Goal: Information Seeking & Learning: Learn about a topic

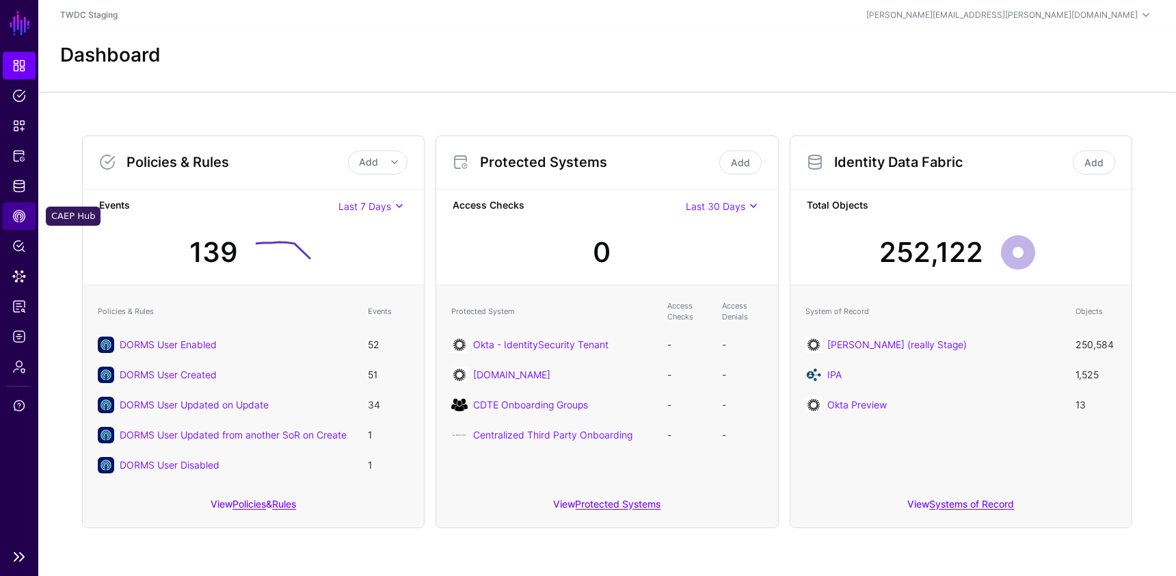
click at [16, 219] on span "CAEP Hub" at bounding box center [19, 216] width 14 height 14
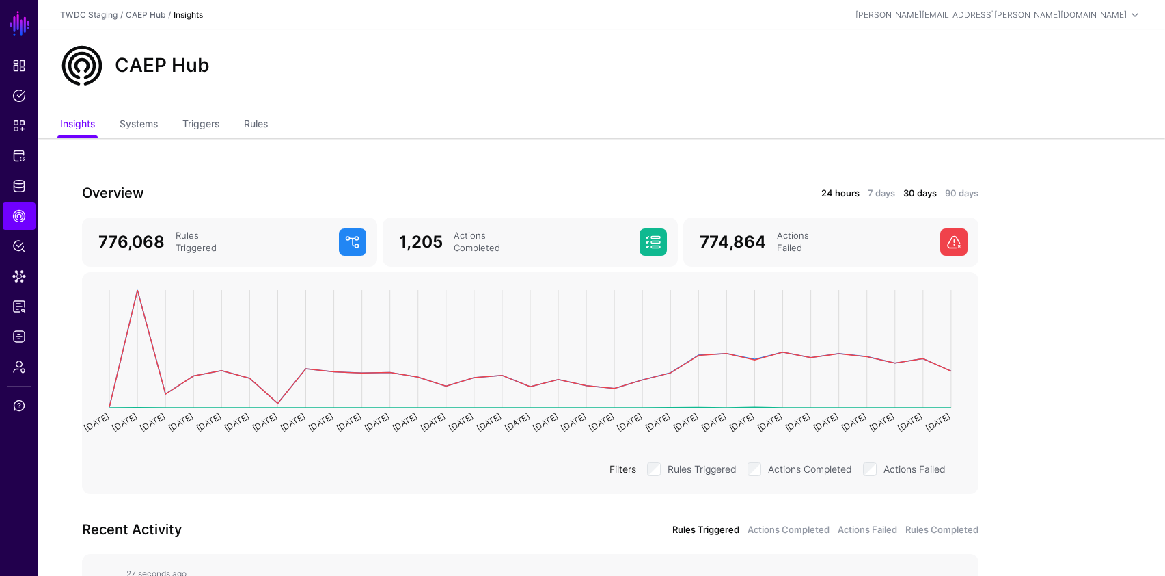
click at [848, 193] on link "24 hours" at bounding box center [841, 194] width 38 height 14
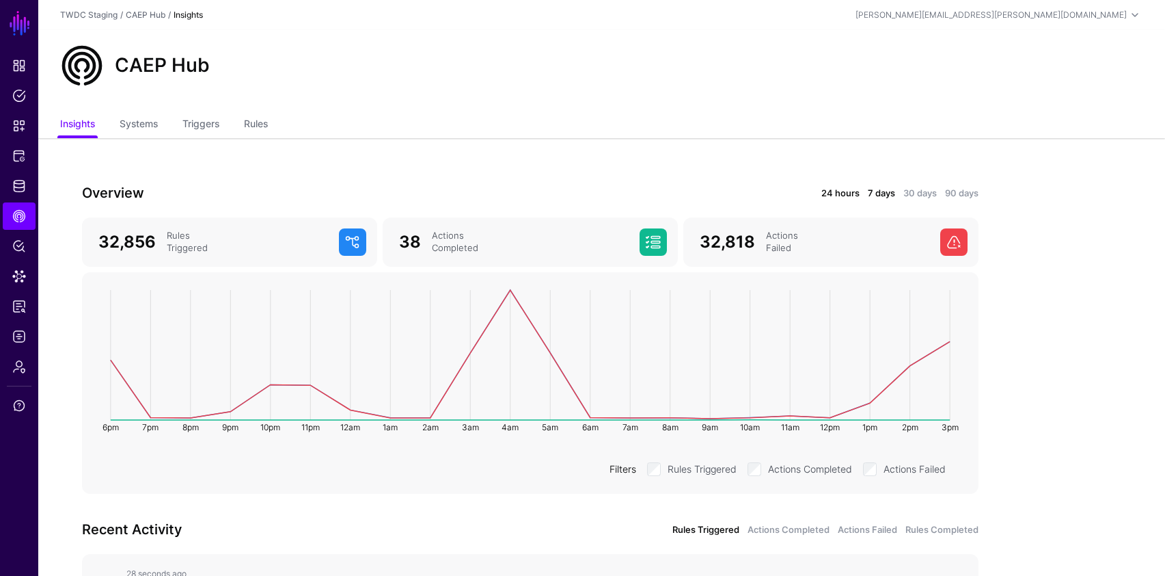
click at [886, 191] on link "7 days" at bounding box center [881, 194] width 27 height 14
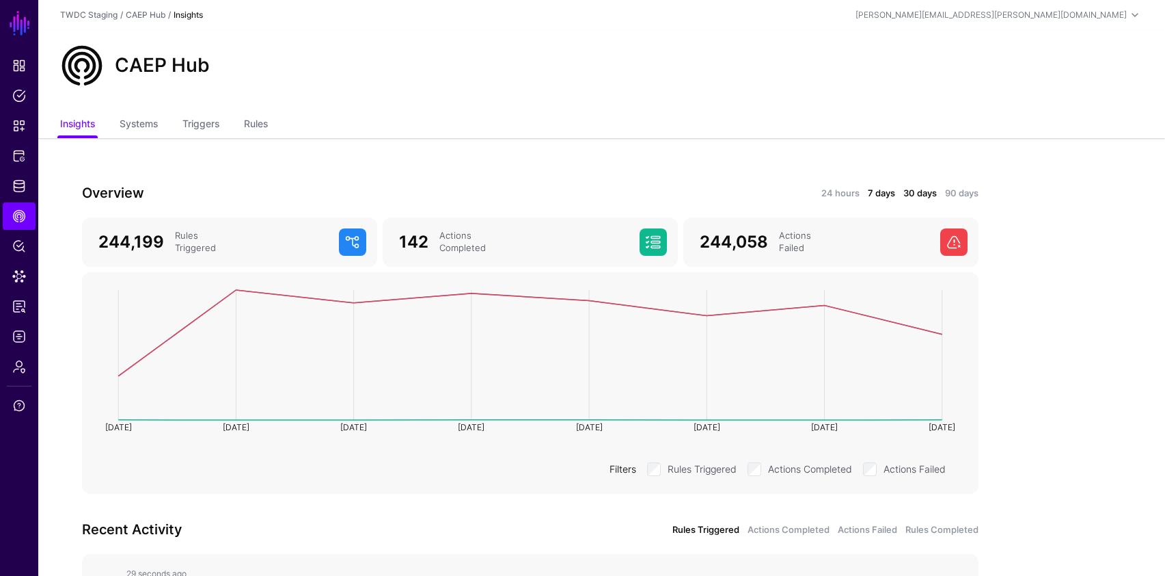
click at [915, 190] on link "30 days" at bounding box center [920, 194] width 33 height 14
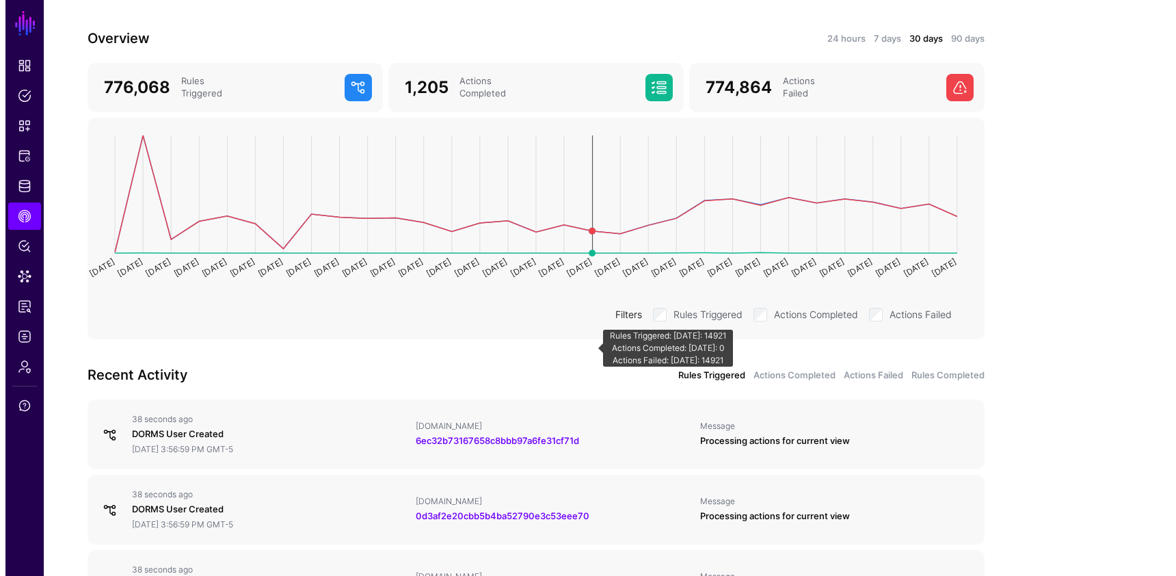
scroll to position [278, 0]
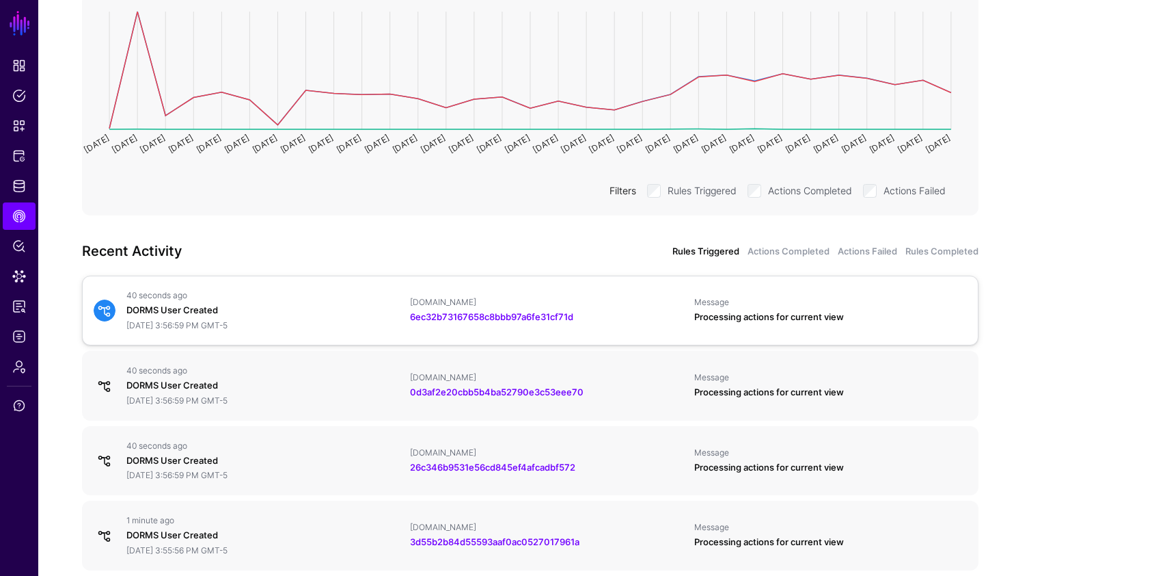
click at [103, 308] on span at bounding box center [105, 310] width 22 height 22
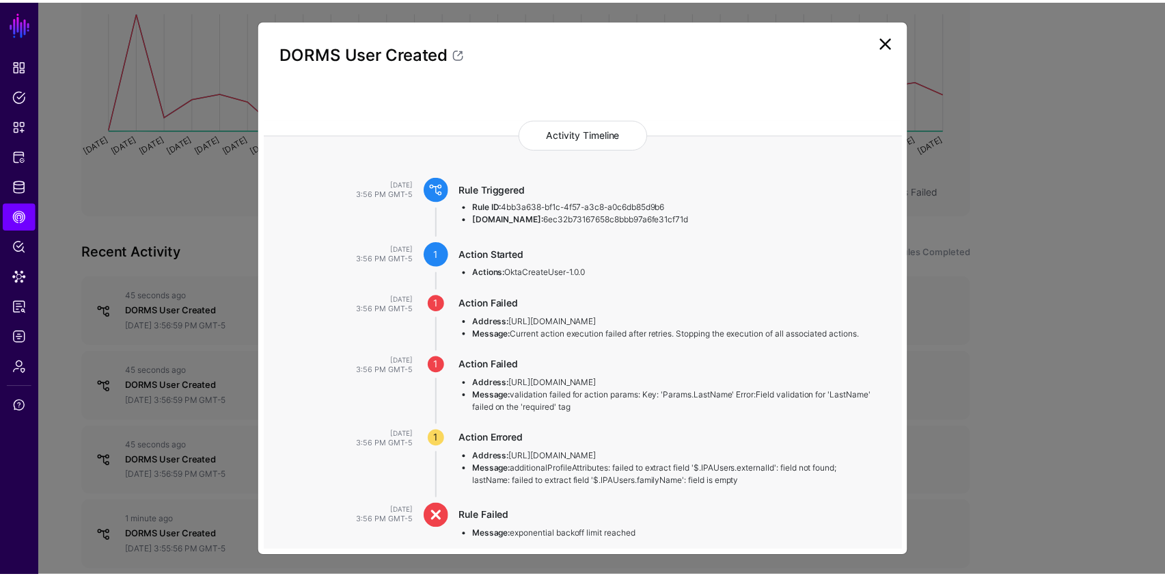
scroll to position [92, 0]
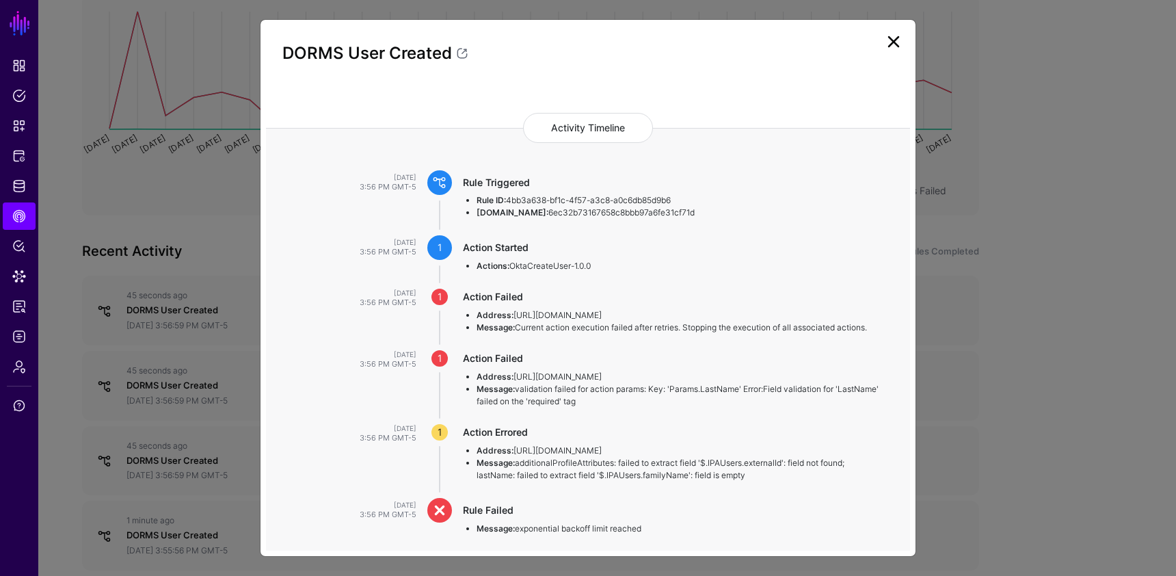
click at [889, 36] on link at bounding box center [893, 42] width 22 height 22
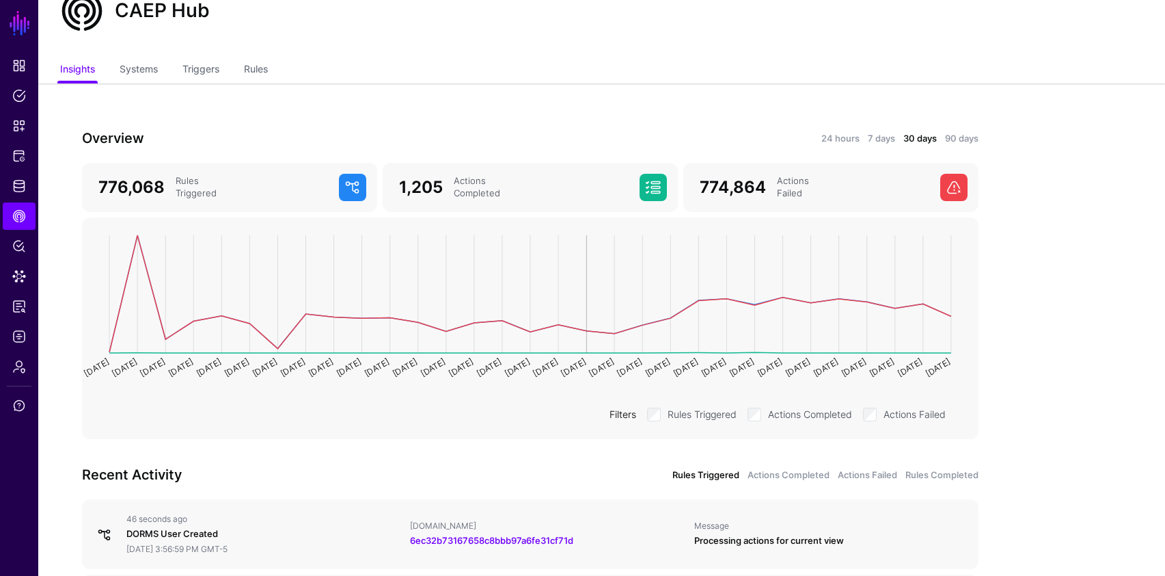
scroll to position [0, 0]
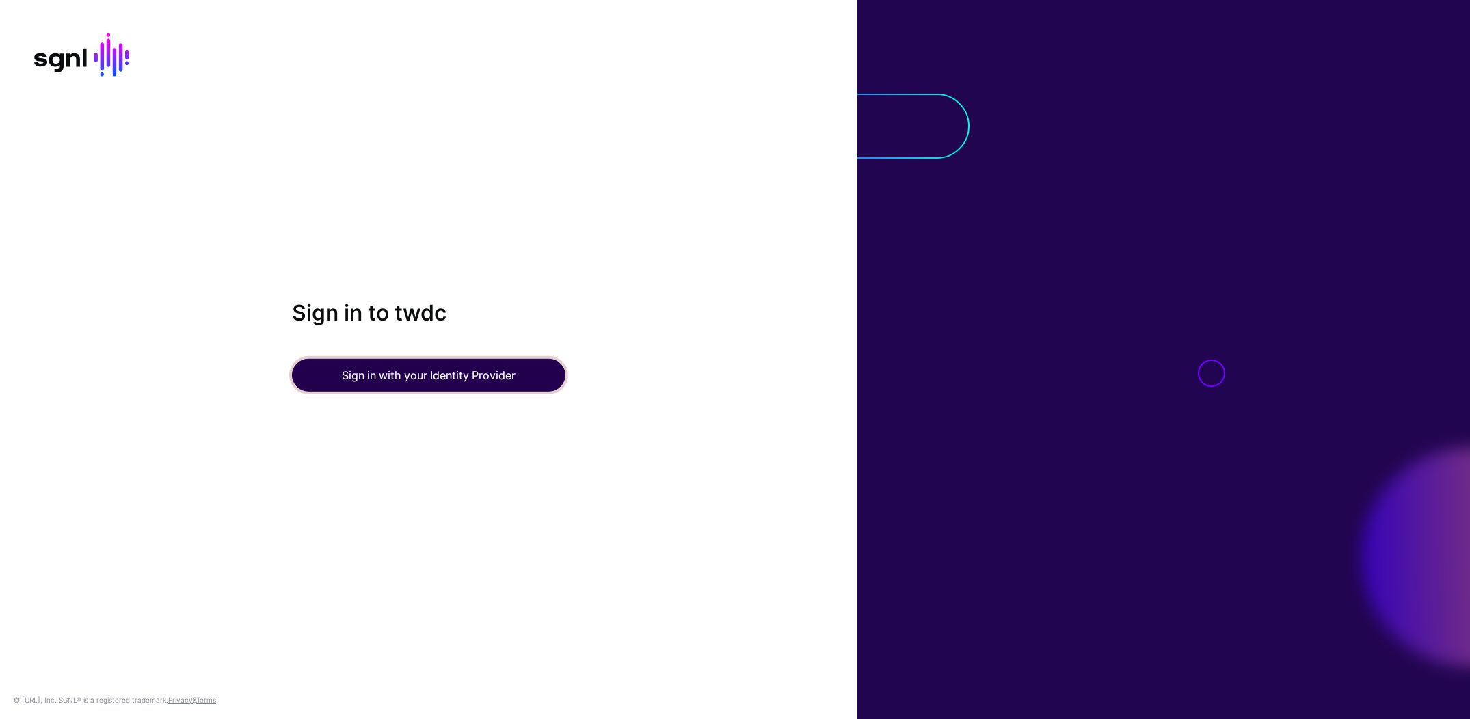
click at [388, 367] on button "Sign in with your Identity Provider" at bounding box center [428, 375] width 273 height 33
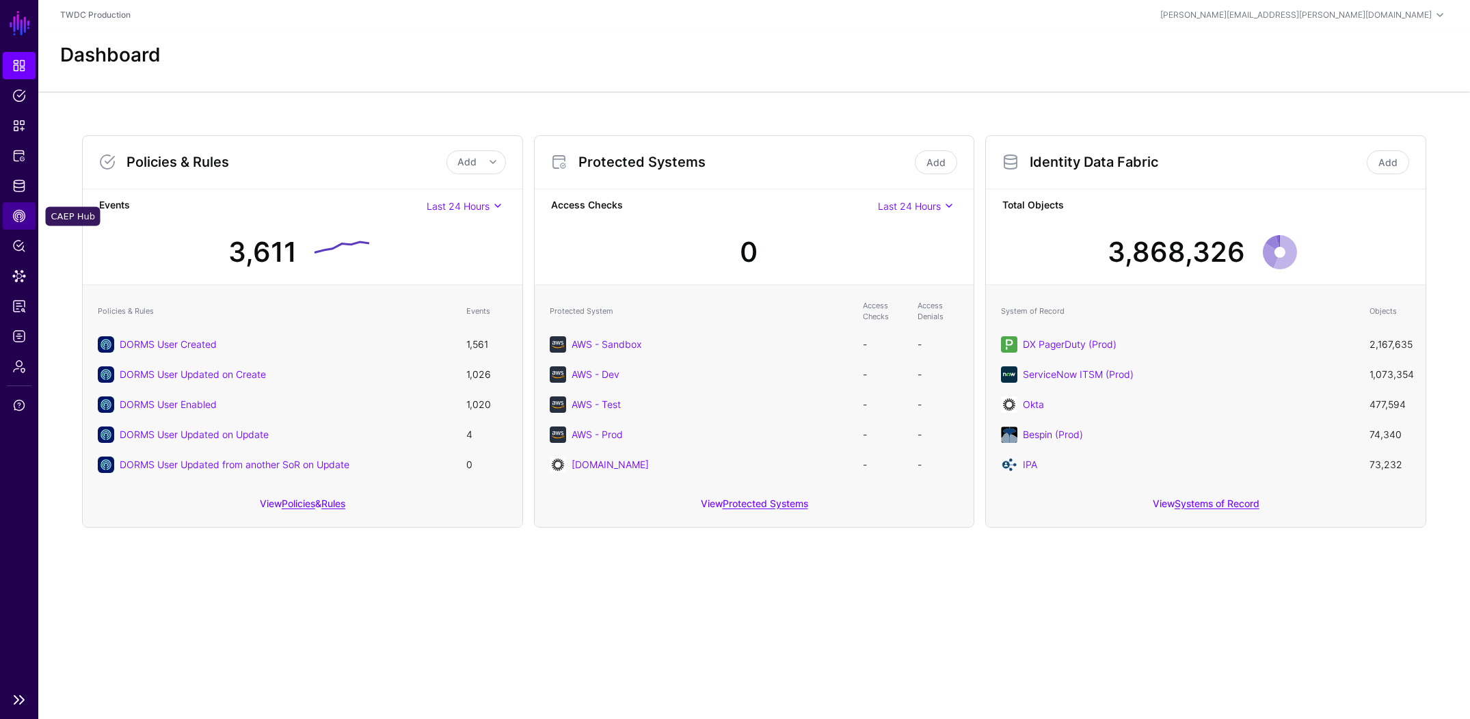
click at [23, 217] on span "CAEP Hub" at bounding box center [19, 216] width 14 height 14
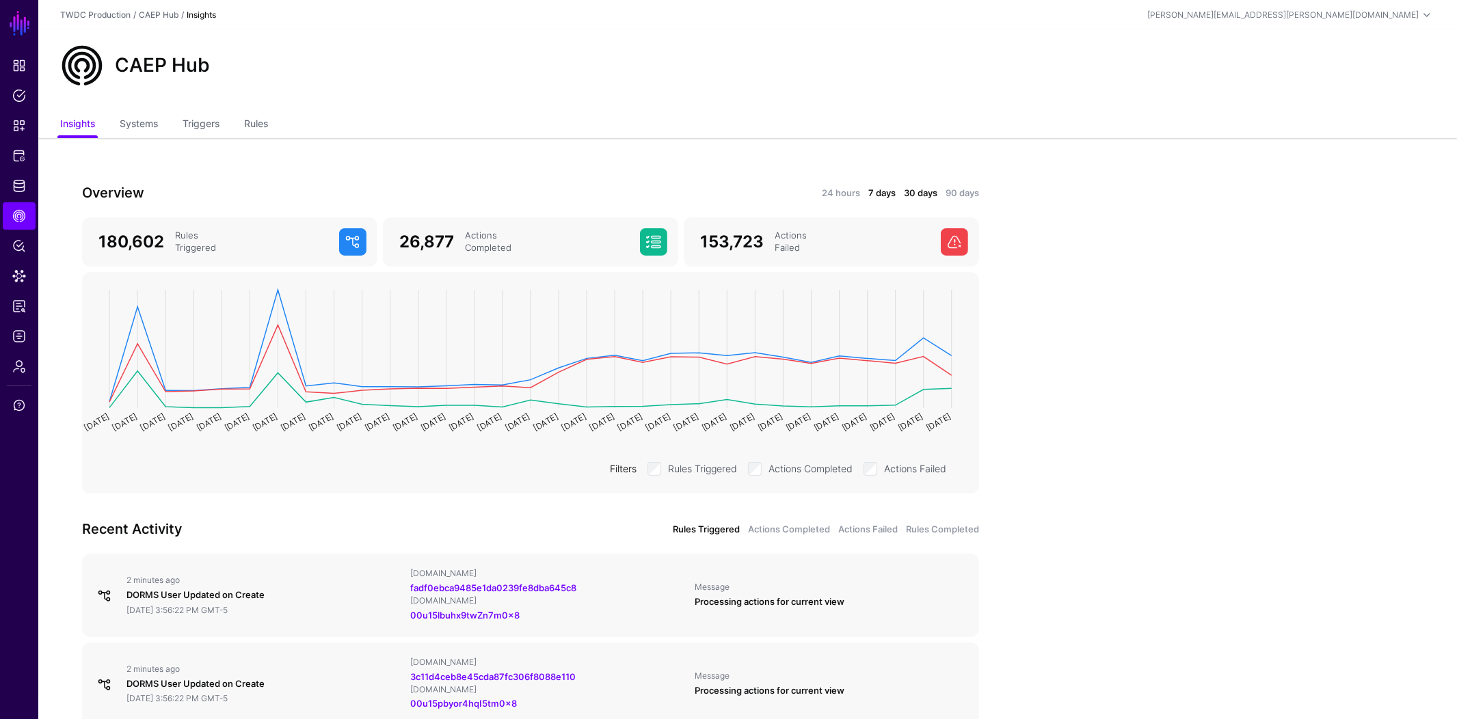
click at [885, 193] on link "7 days" at bounding box center [881, 194] width 27 height 14
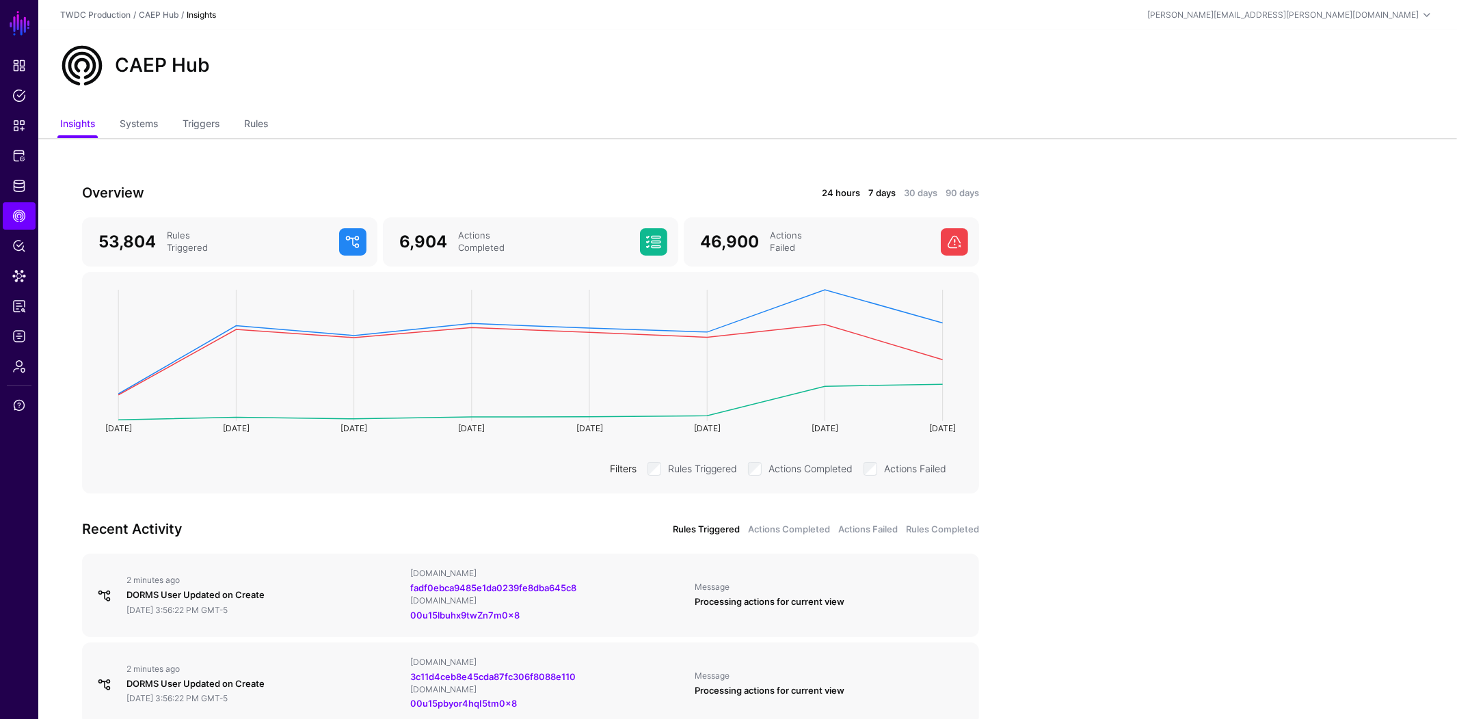
click at [831, 192] on link "24 hours" at bounding box center [841, 194] width 38 height 14
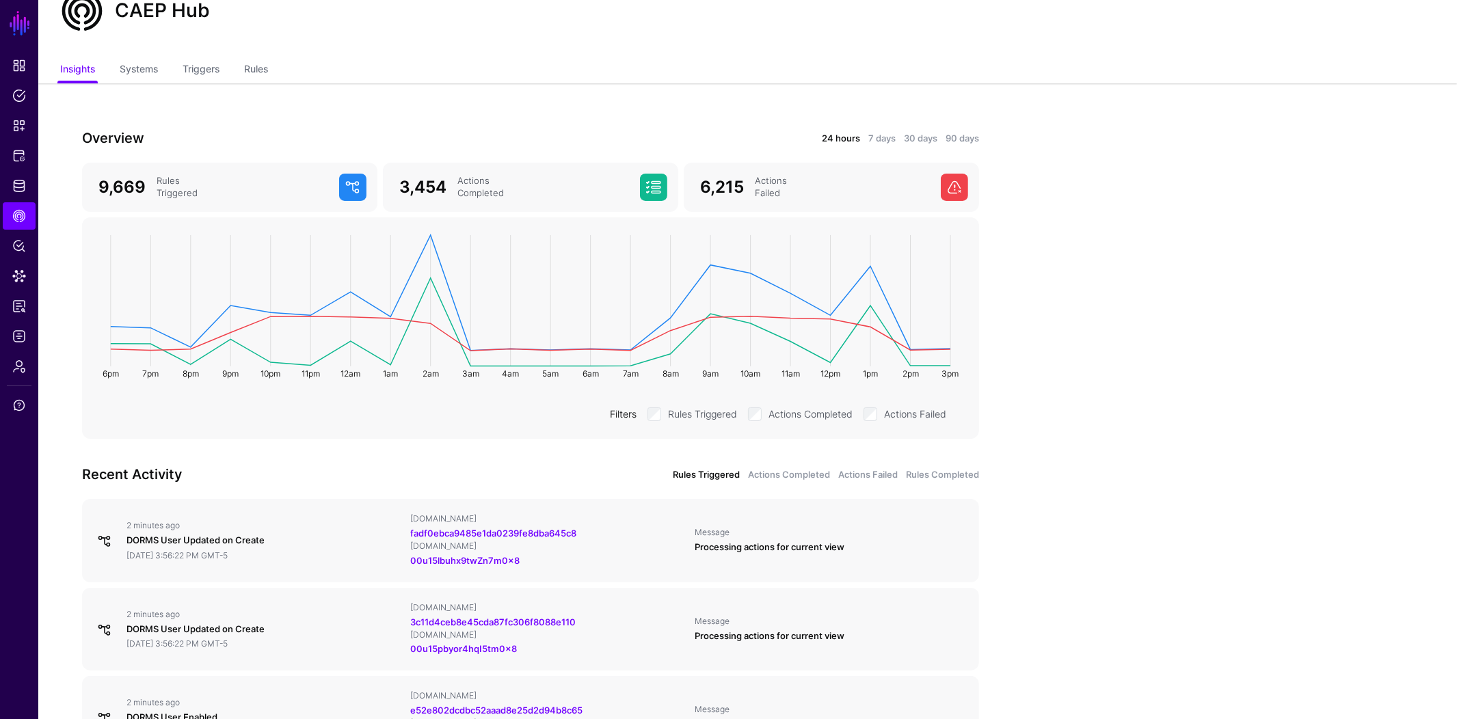
scroll to position [53, 0]
click at [754, 185] on div "Actions Failed" at bounding box center [842, 189] width 186 height 25
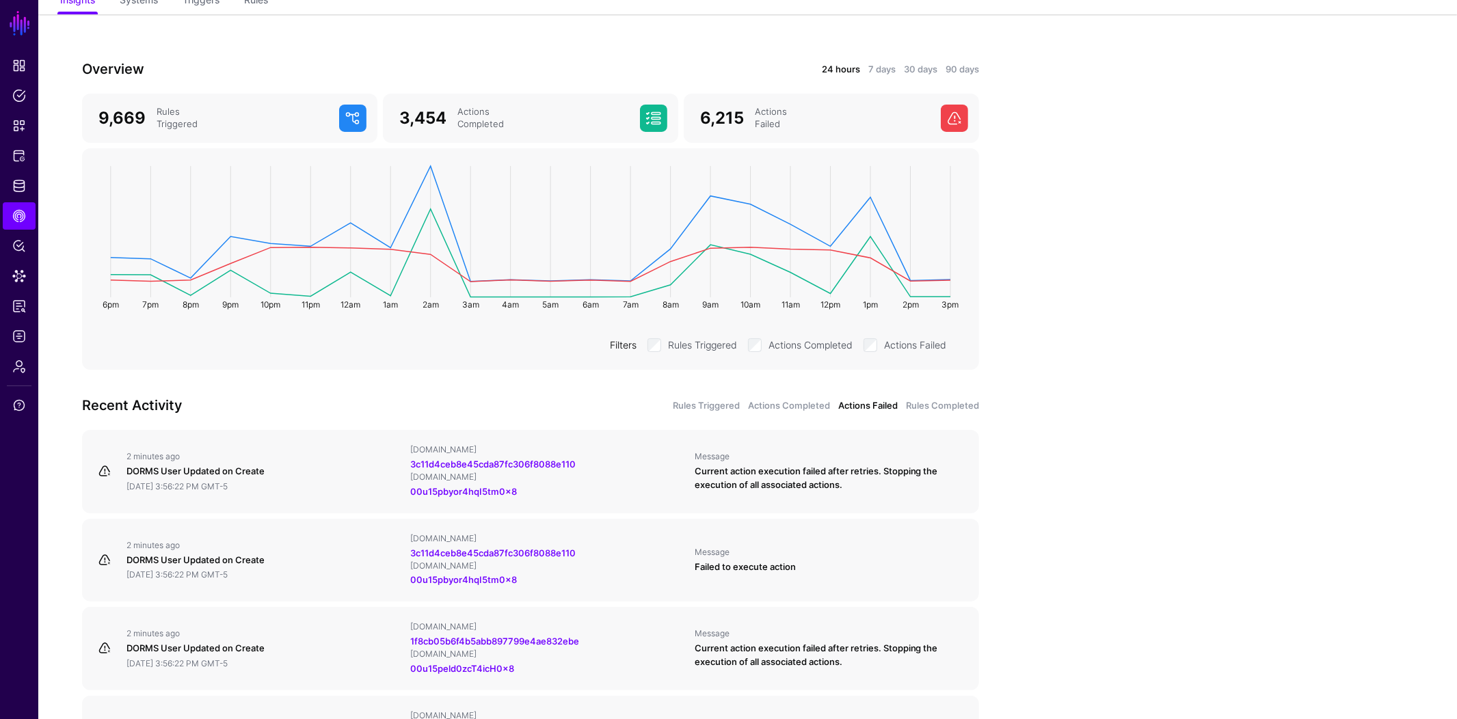
scroll to position [0, 0]
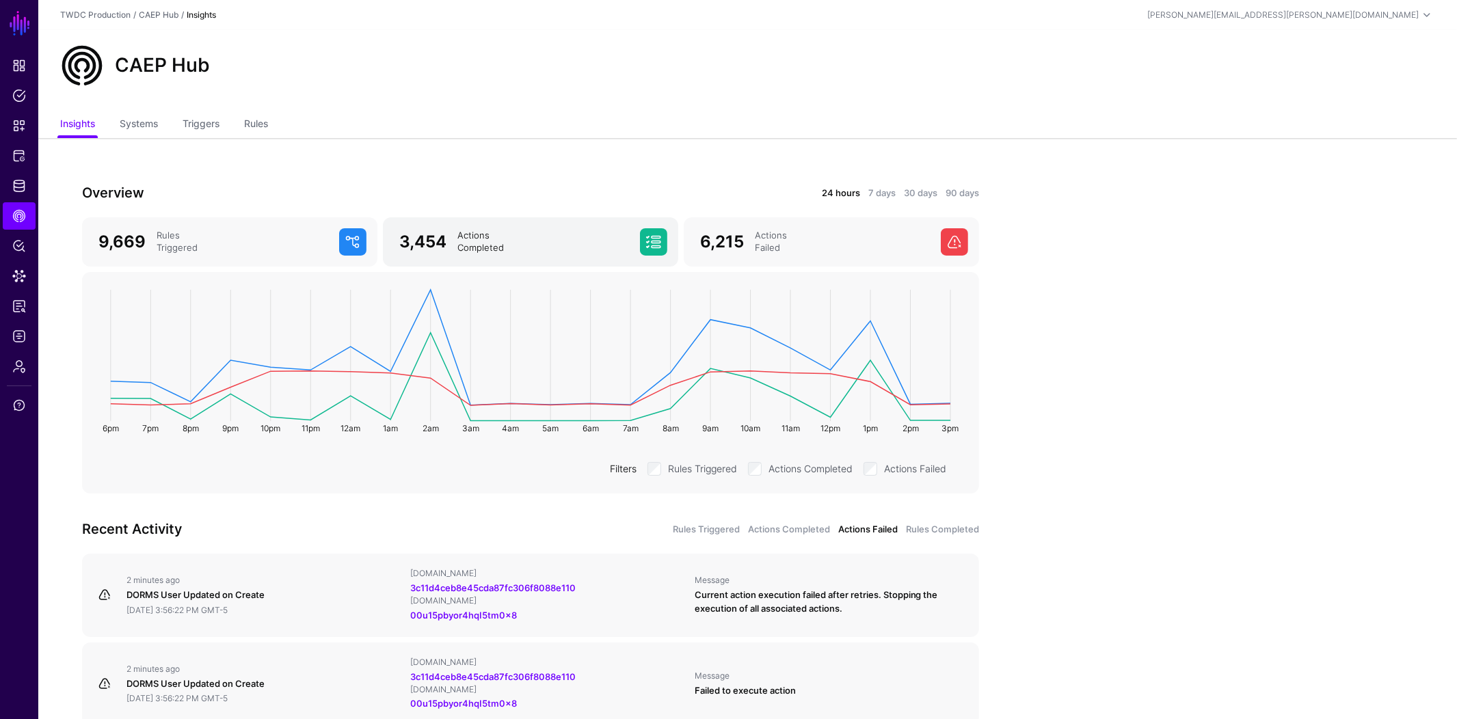
click at [480, 232] on div "Actions Completed" at bounding box center [543, 242] width 183 height 25
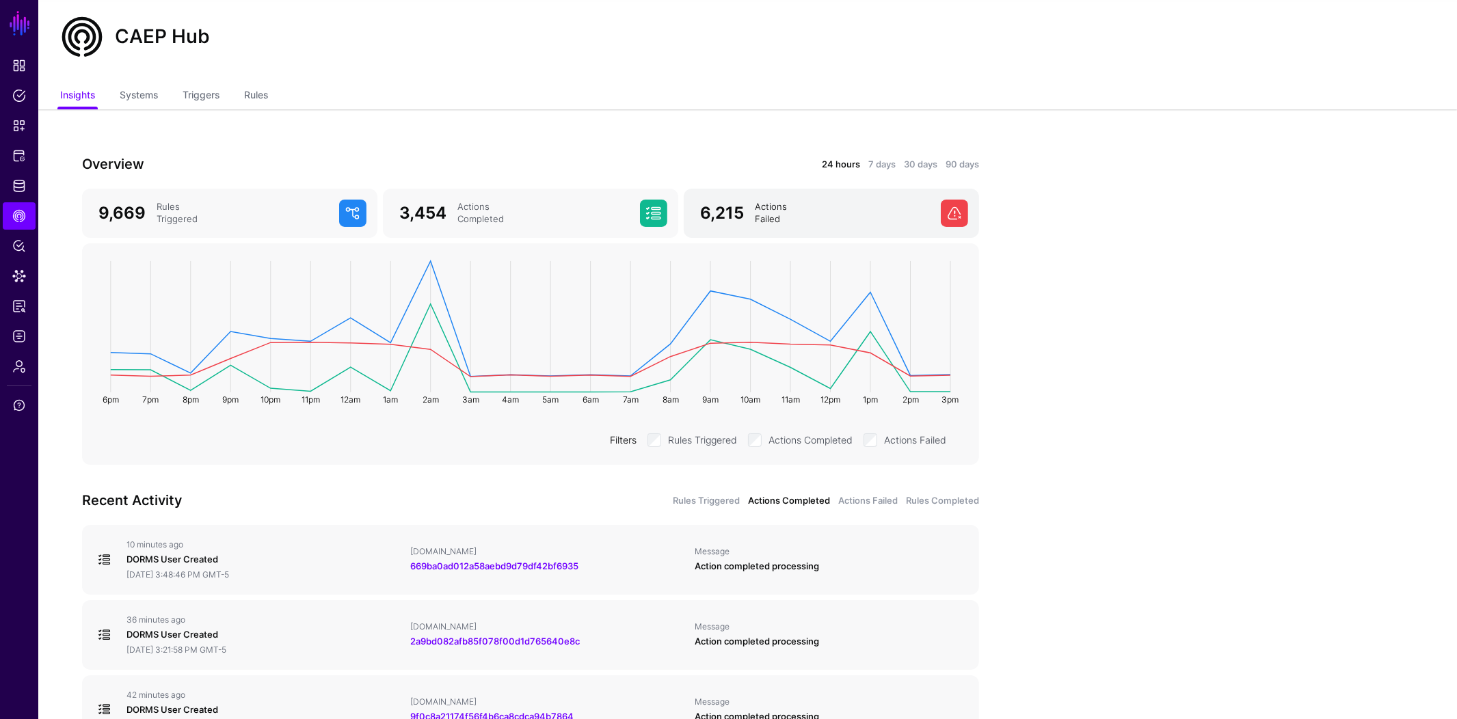
click at [813, 219] on div "Actions Failed" at bounding box center [842, 213] width 186 height 25
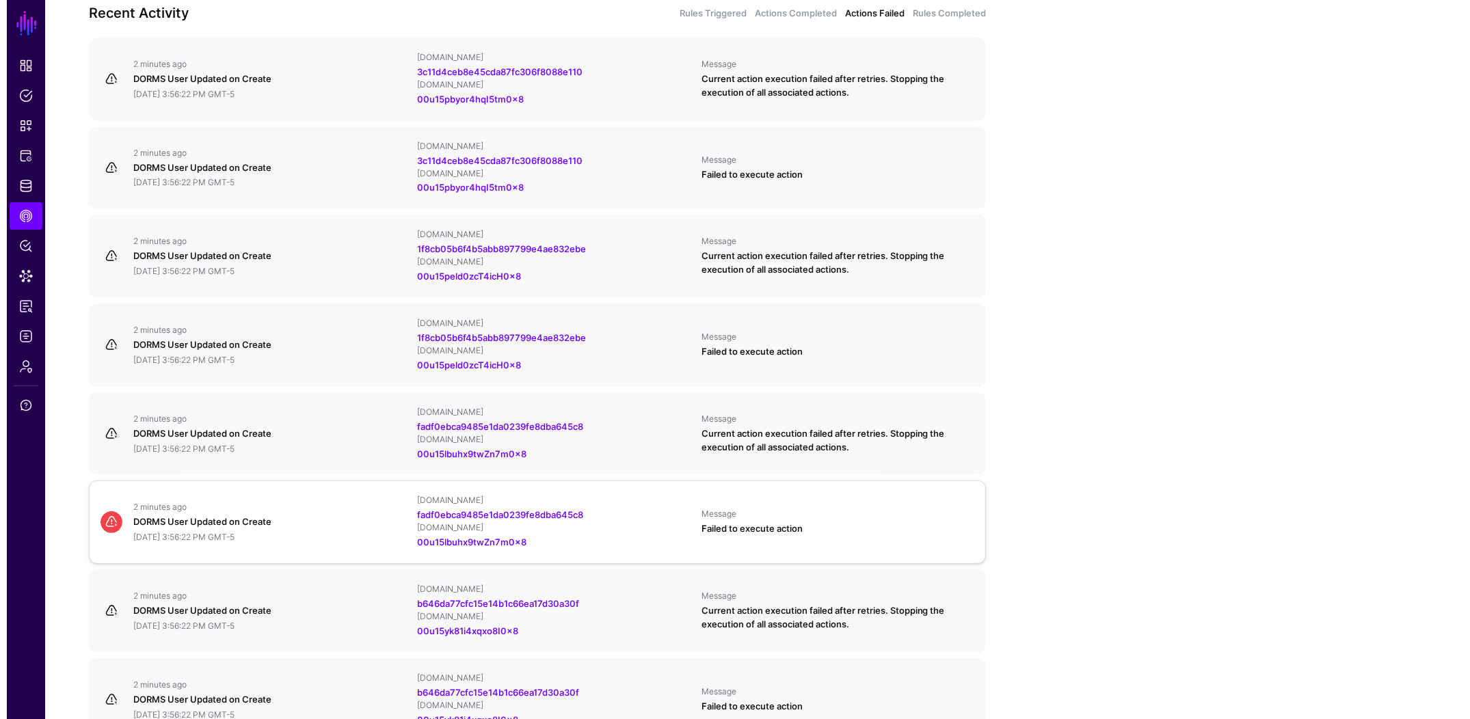
scroll to position [517, 0]
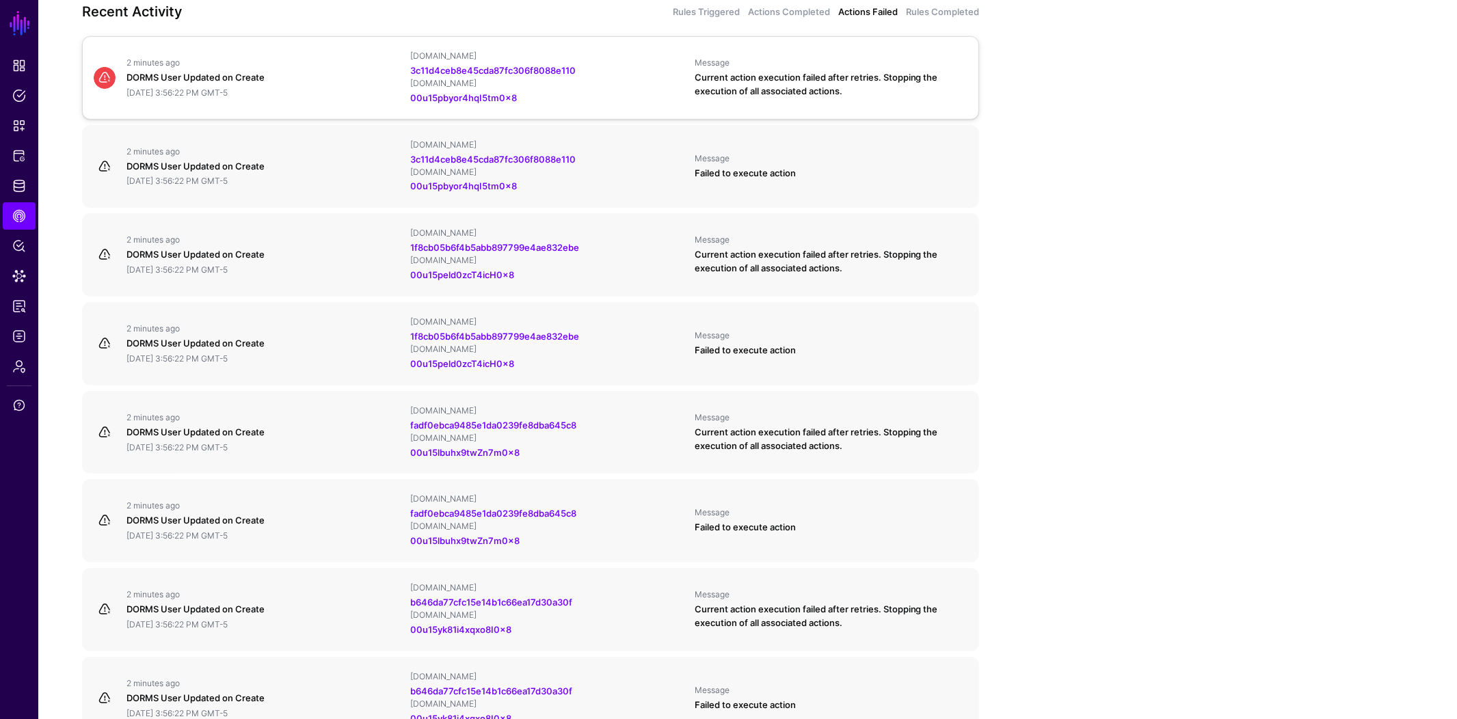
click at [103, 79] on span at bounding box center [105, 78] width 22 height 22
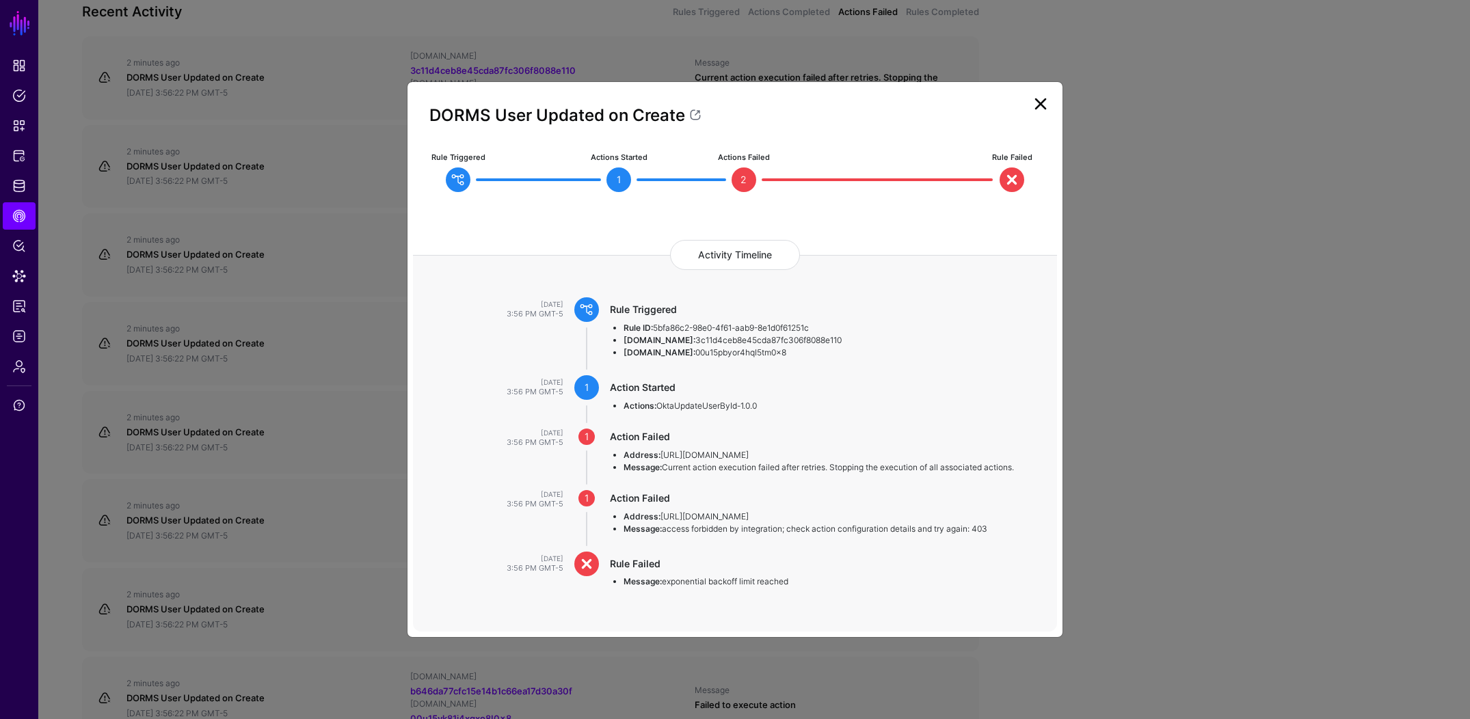
click at [111, 90] on ngb-modal-window "DORMS User Updated on Create Rule Triggered Actions Started 1 Actions Failed 2 …" at bounding box center [735, 359] width 1470 height 719
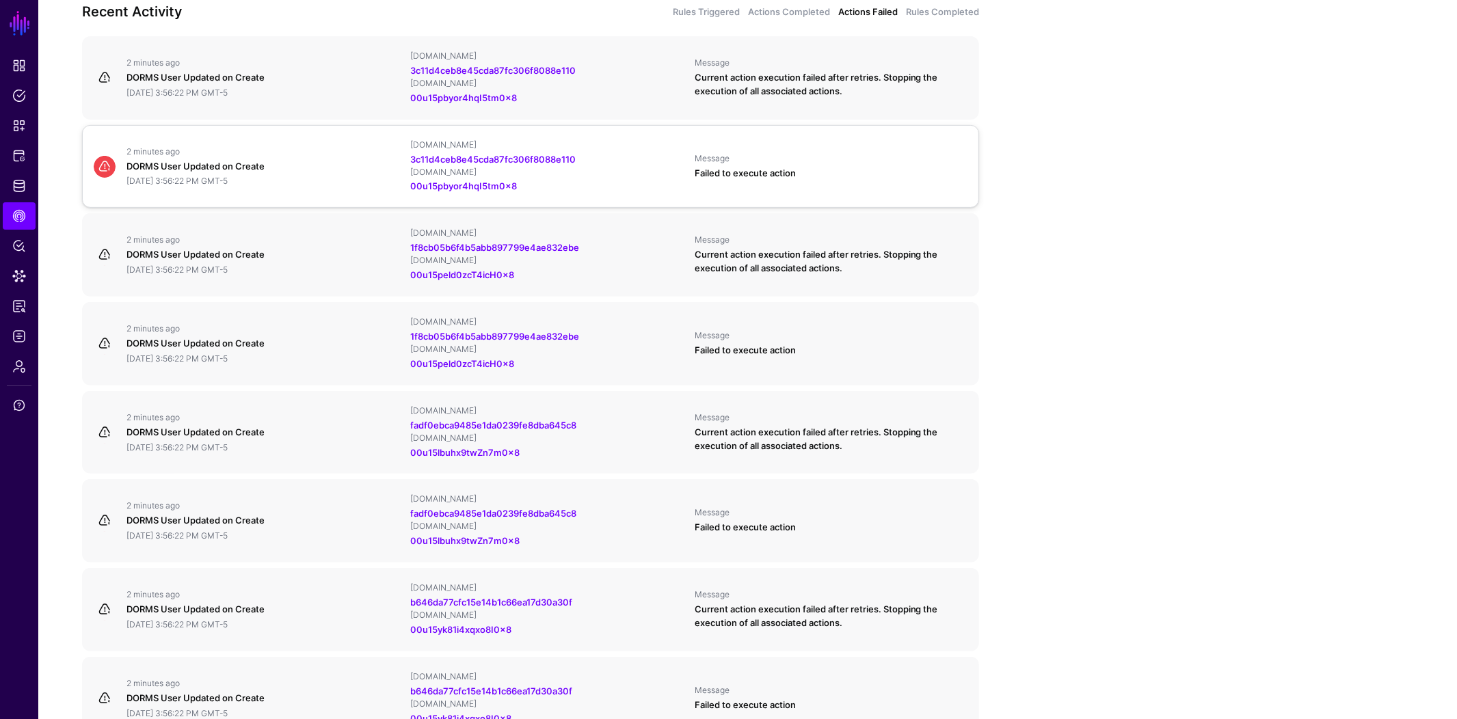
click at [106, 174] on span at bounding box center [105, 167] width 22 height 22
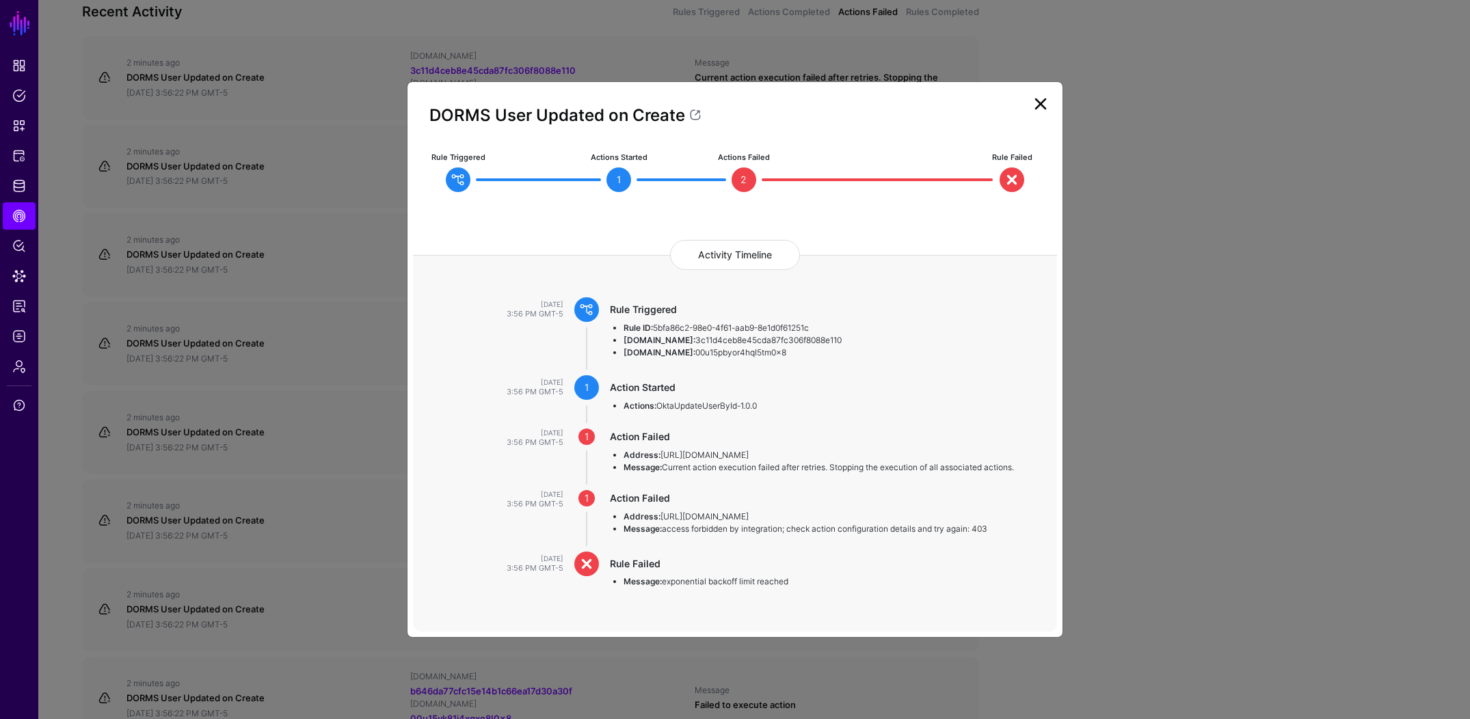
click at [99, 227] on ngb-modal-window "DORMS User Updated on Create Rule Triggered Actions Started 1 Actions Failed 2 …" at bounding box center [735, 359] width 1470 height 719
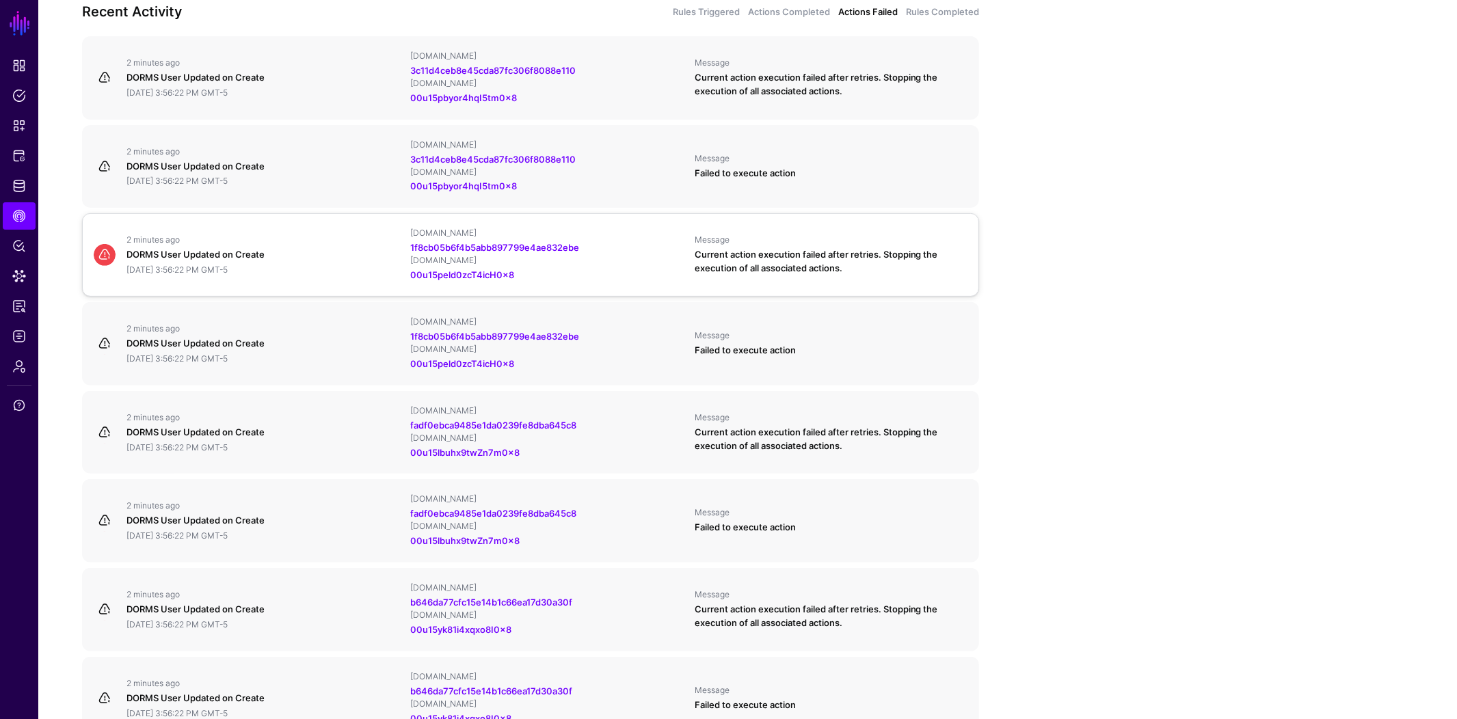
click at [101, 262] on span at bounding box center [105, 255] width 22 height 22
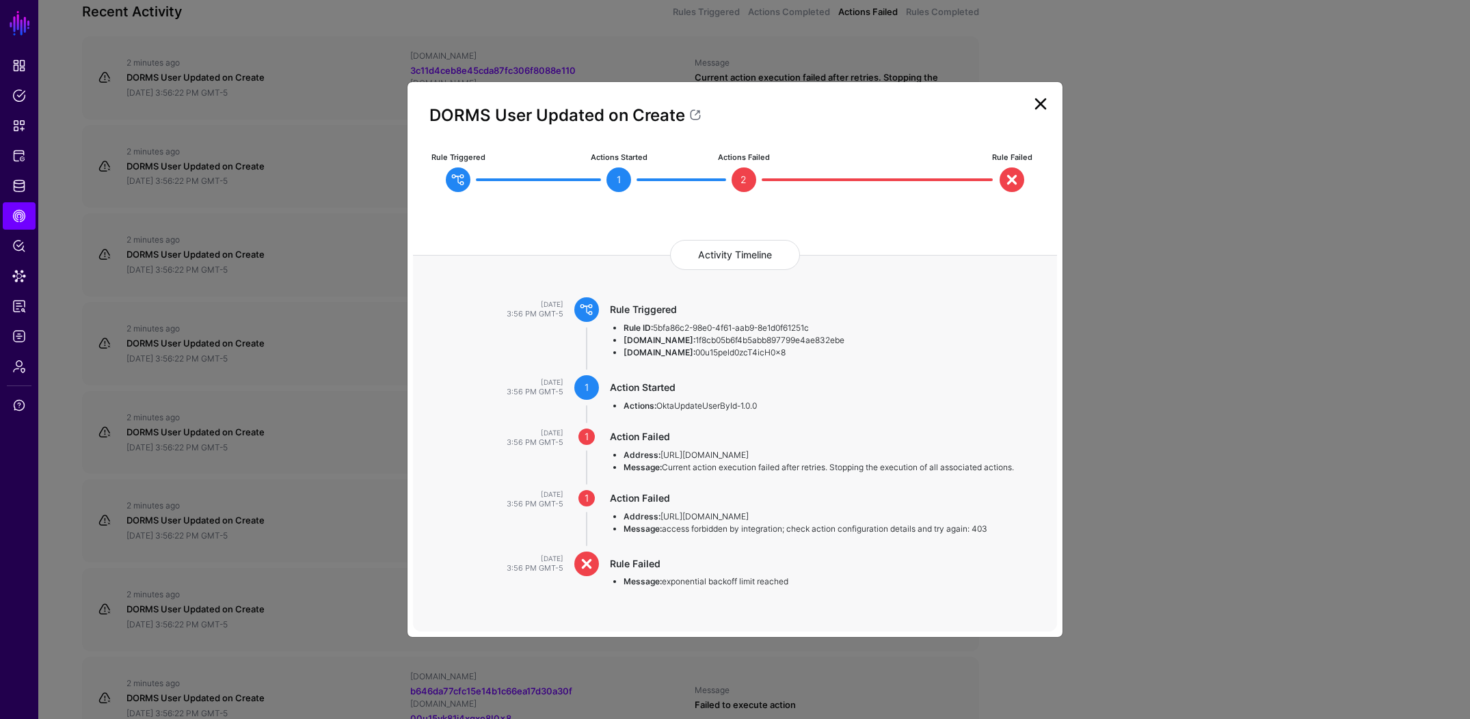
click at [236, 234] on ngb-modal-window "DORMS User Updated on Create Rule Triggered Actions Started 1 Actions Failed 2 …" at bounding box center [735, 359] width 1470 height 719
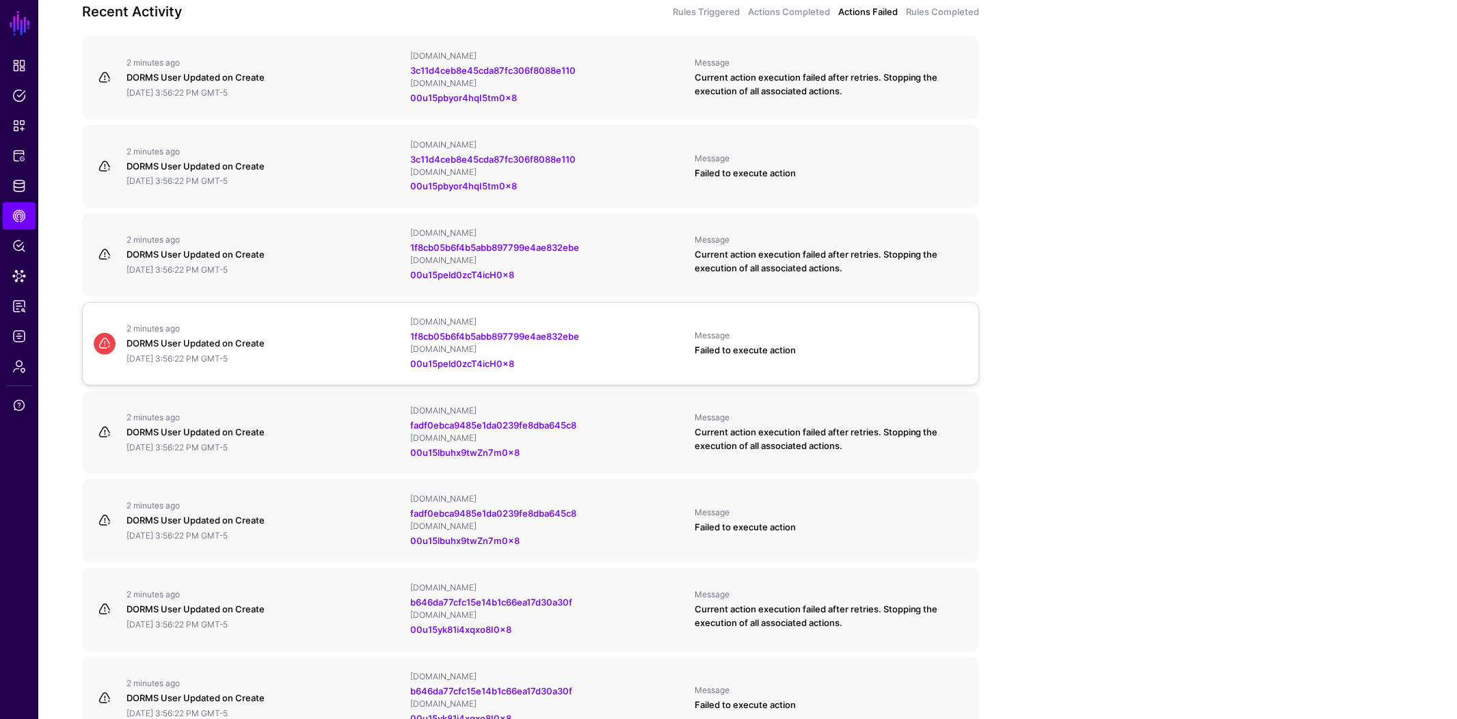
click at [134, 348] on div "DORMS User Updated on Create" at bounding box center [262, 344] width 273 height 14
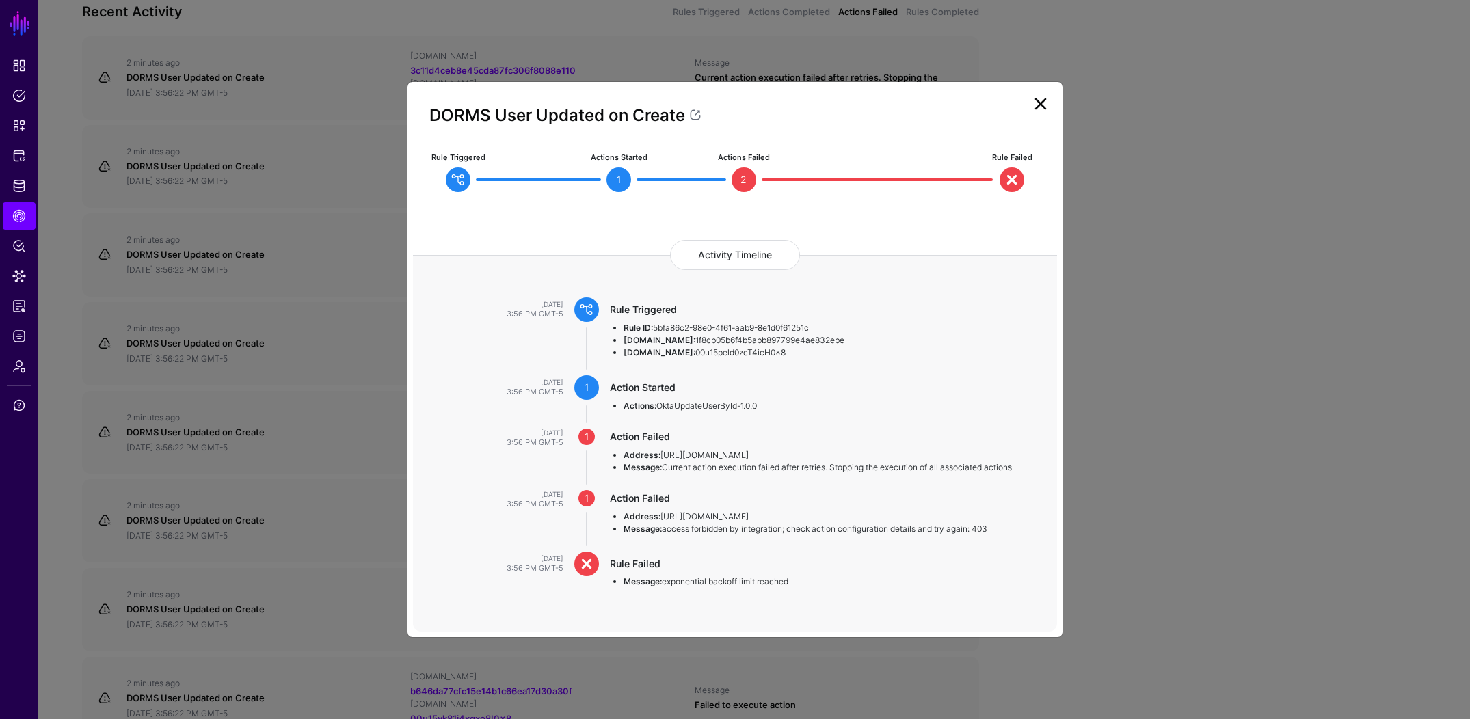
drag, startPoint x: 148, startPoint y: 338, endPoint x: 154, endPoint y: 334, distance: 7.8
click at [148, 338] on ngb-modal-window "DORMS User Updated on Create Rule Triggered Actions Started 1 Actions Failed 2 …" at bounding box center [735, 359] width 1470 height 719
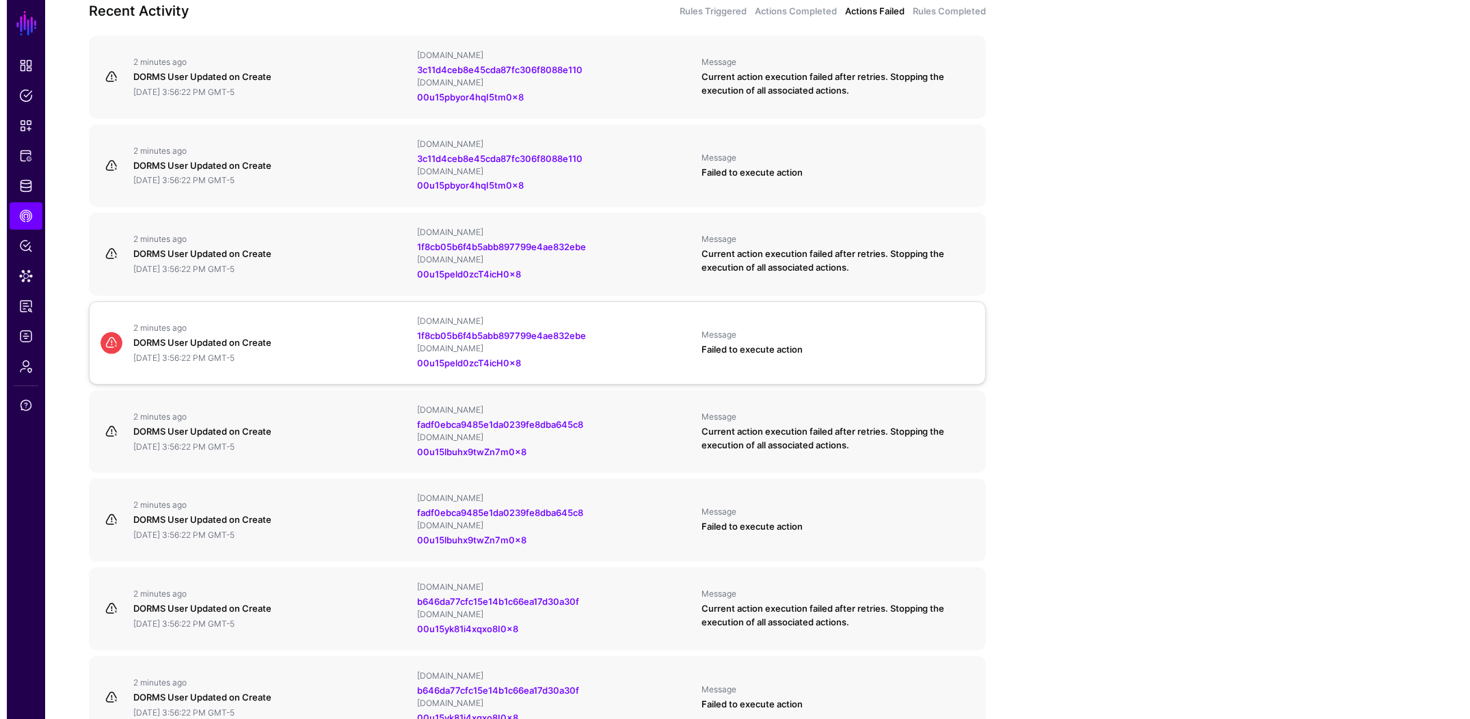
scroll to position [613, 0]
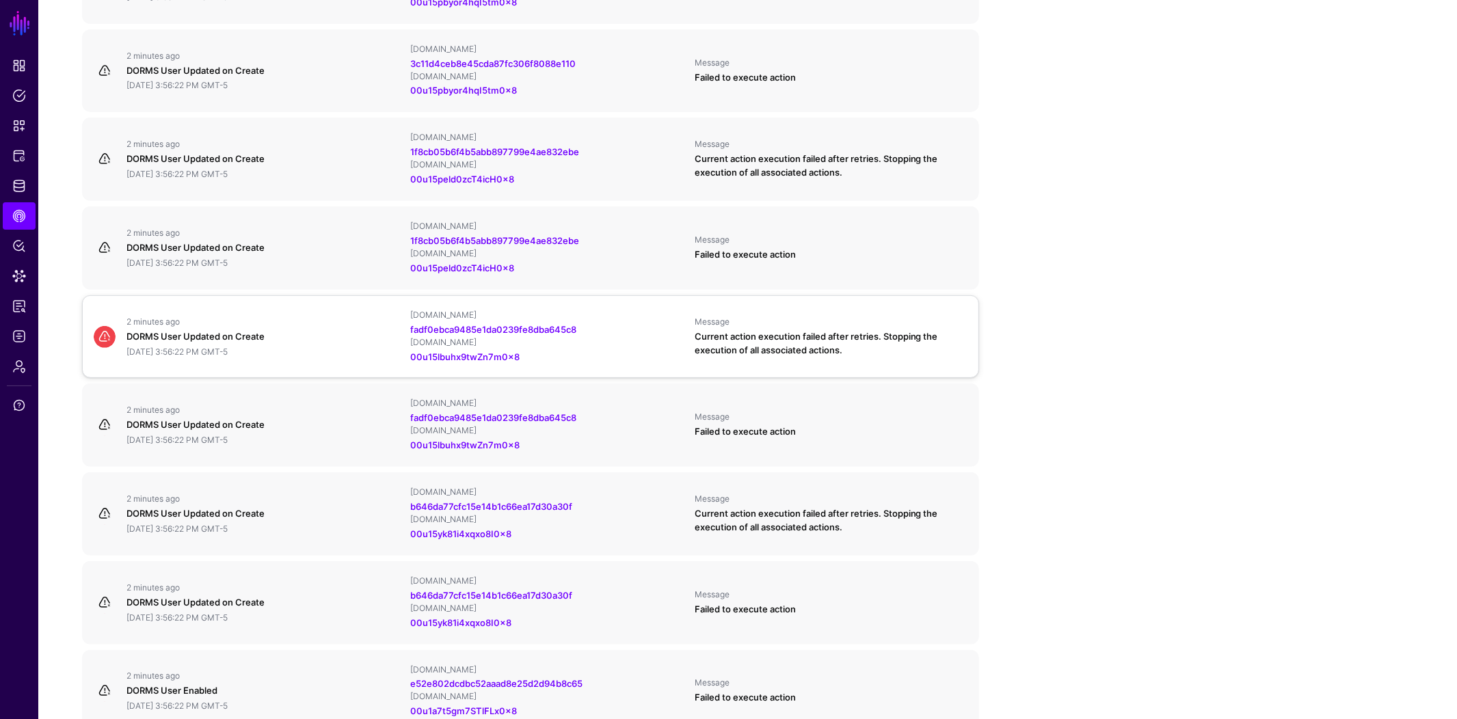
click at [190, 348] on div "September 26, 2025 at 3:56:22 PM GMT-5" at bounding box center [262, 352] width 273 height 11
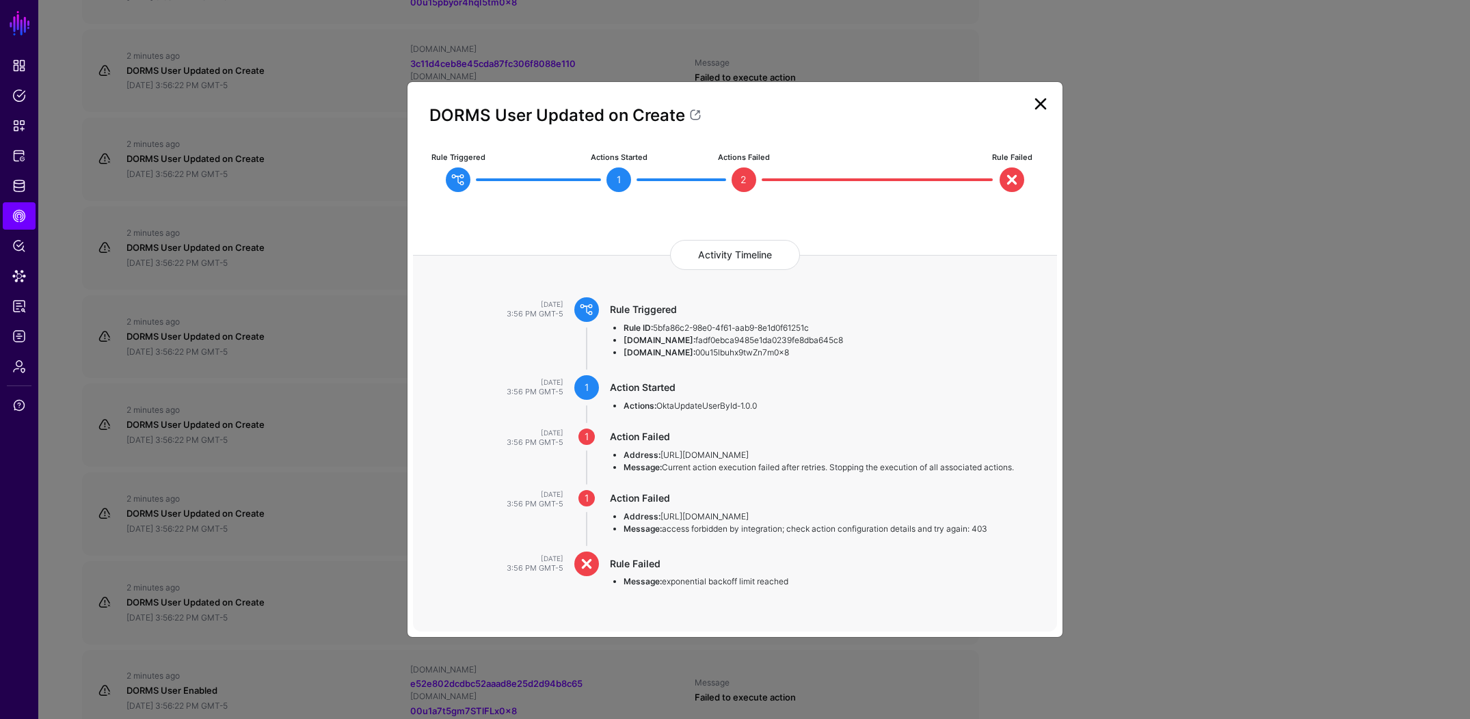
click at [189, 348] on ngb-modal-window "DORMS User Updated on Create Rule Triggered Actions Started 1 Actions Failed 2 …" at bounding box center [735, 359] width 1470 height 719
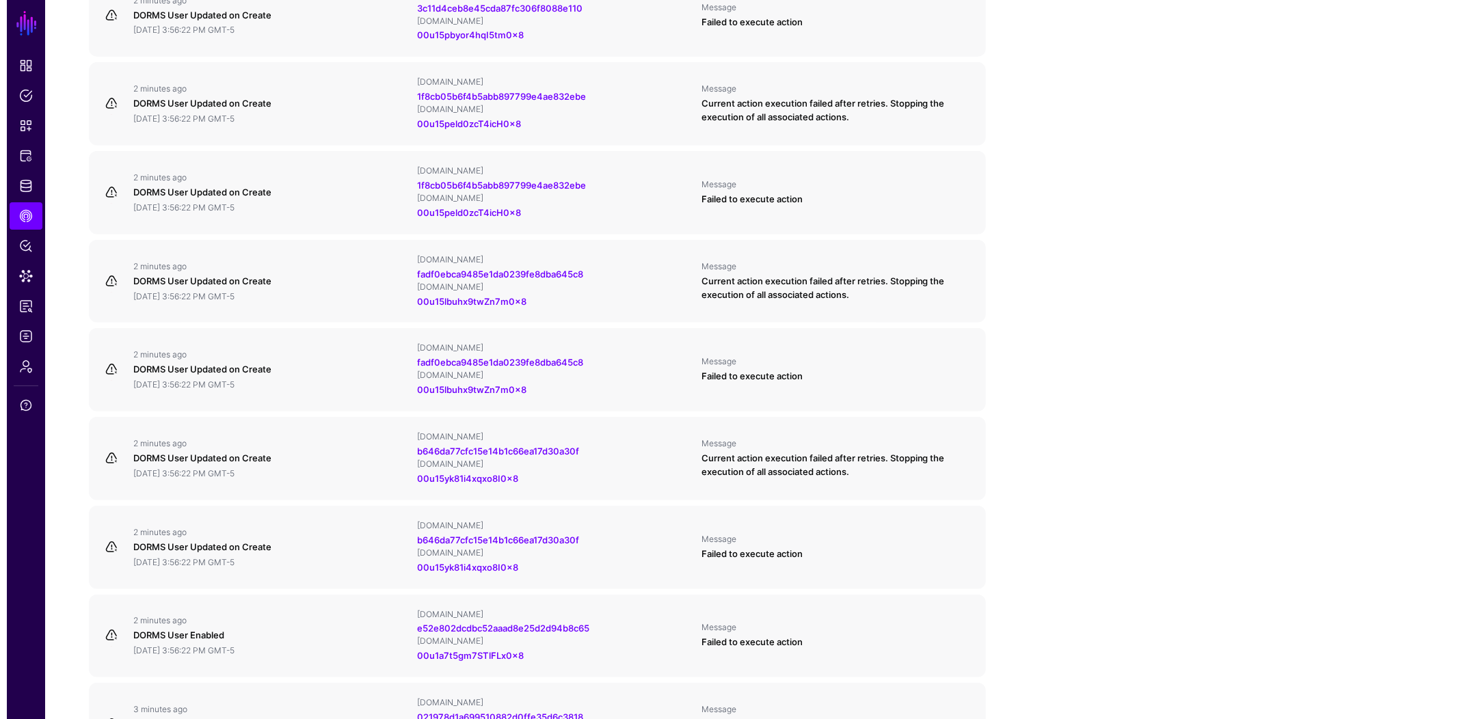
scroll to position [709, 0]
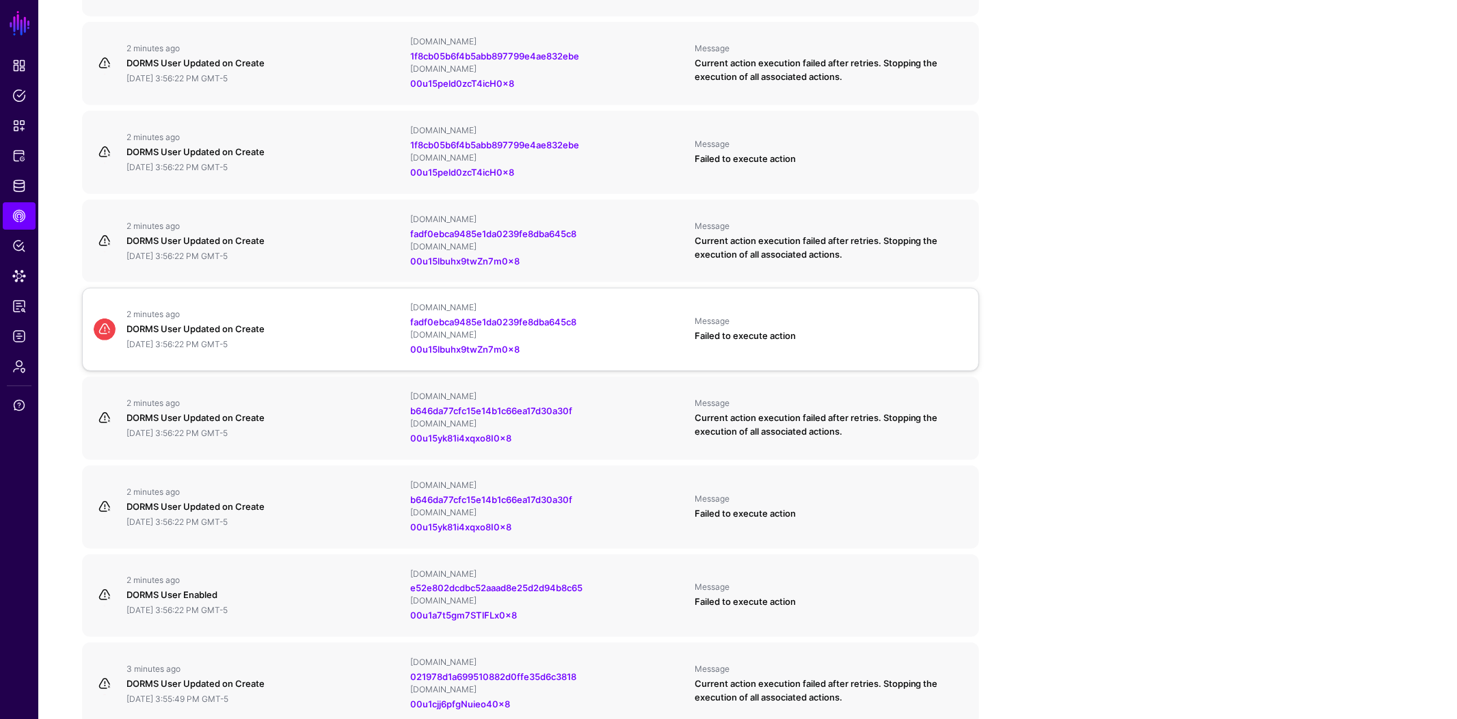
click at [191, 322] on div "2 minutes ago DORMS User Updated on Create September 26, 2025 at 3:56:22 PM GMT…" at bounding box center [263, 329] width 284 height 41
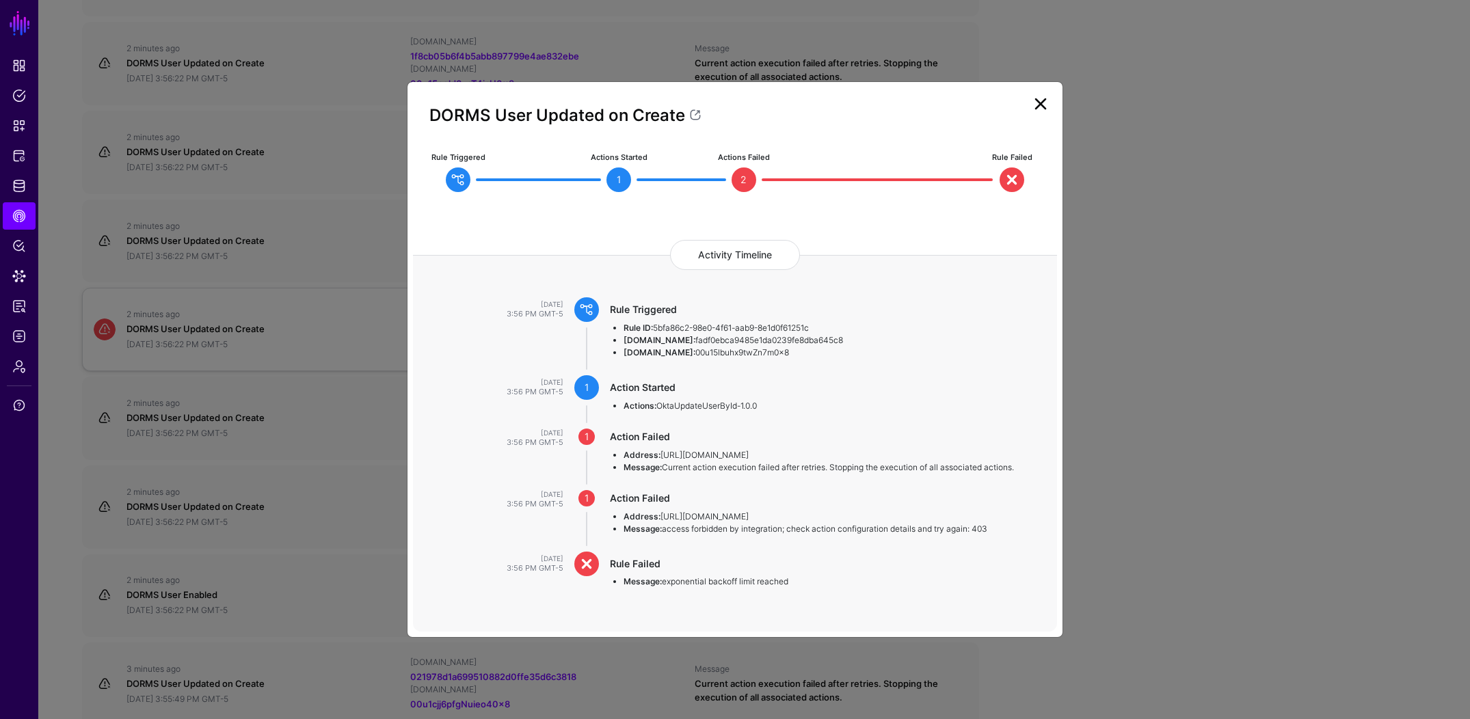
click at [191, 322] on ngb-modal-window "DORMS User Updated on Create Rule Triggered Actions Started 1 Actions Failed 2 …" at bounding box center [735, 359] width 1470 height 719
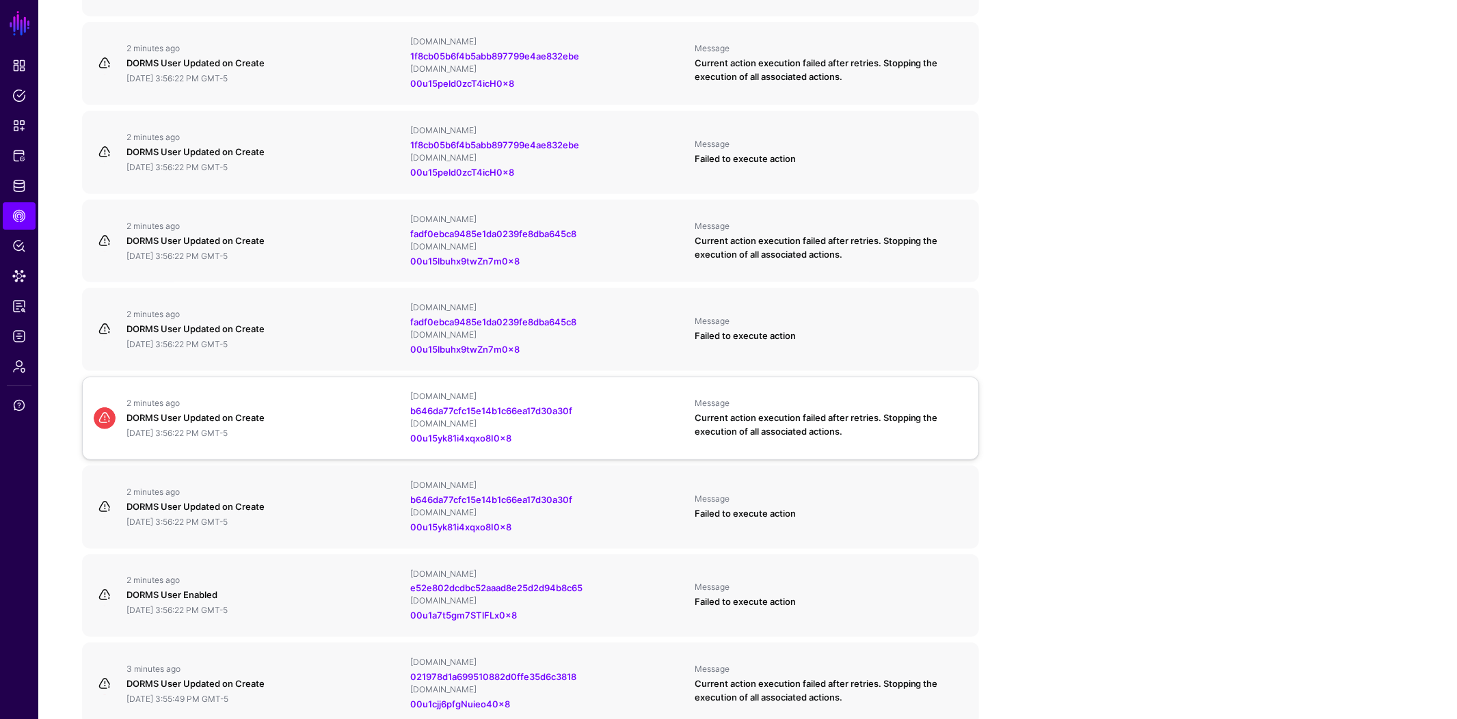
click at [180, 407] on div "2 minutes ago" at bounding box center [262, 403] width 273 height 11
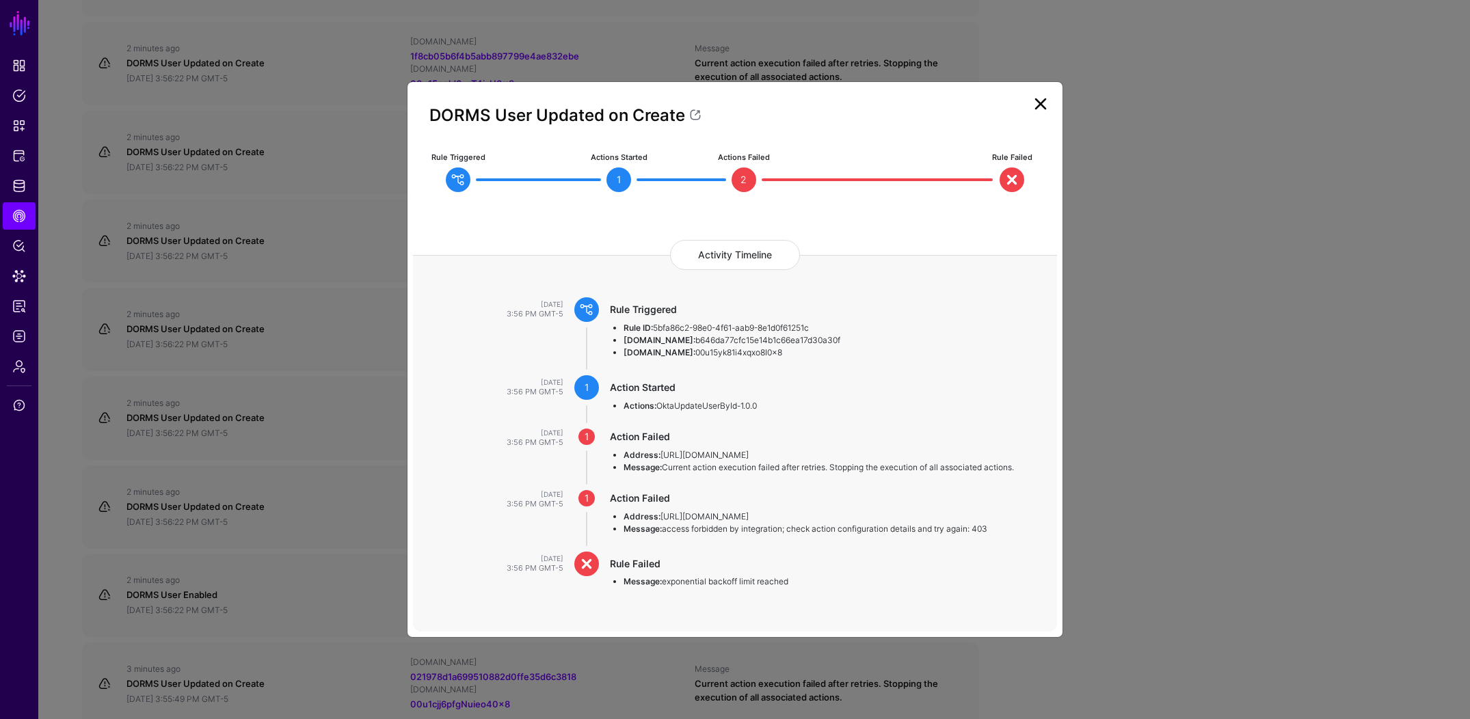
click at [211, 333] on ngb-modal-window "DORMS User Updated on Create Rule Triggered Actions Started 1 Actions Failed 2 …" at bounding box center [735, 359] width 1470 height 719
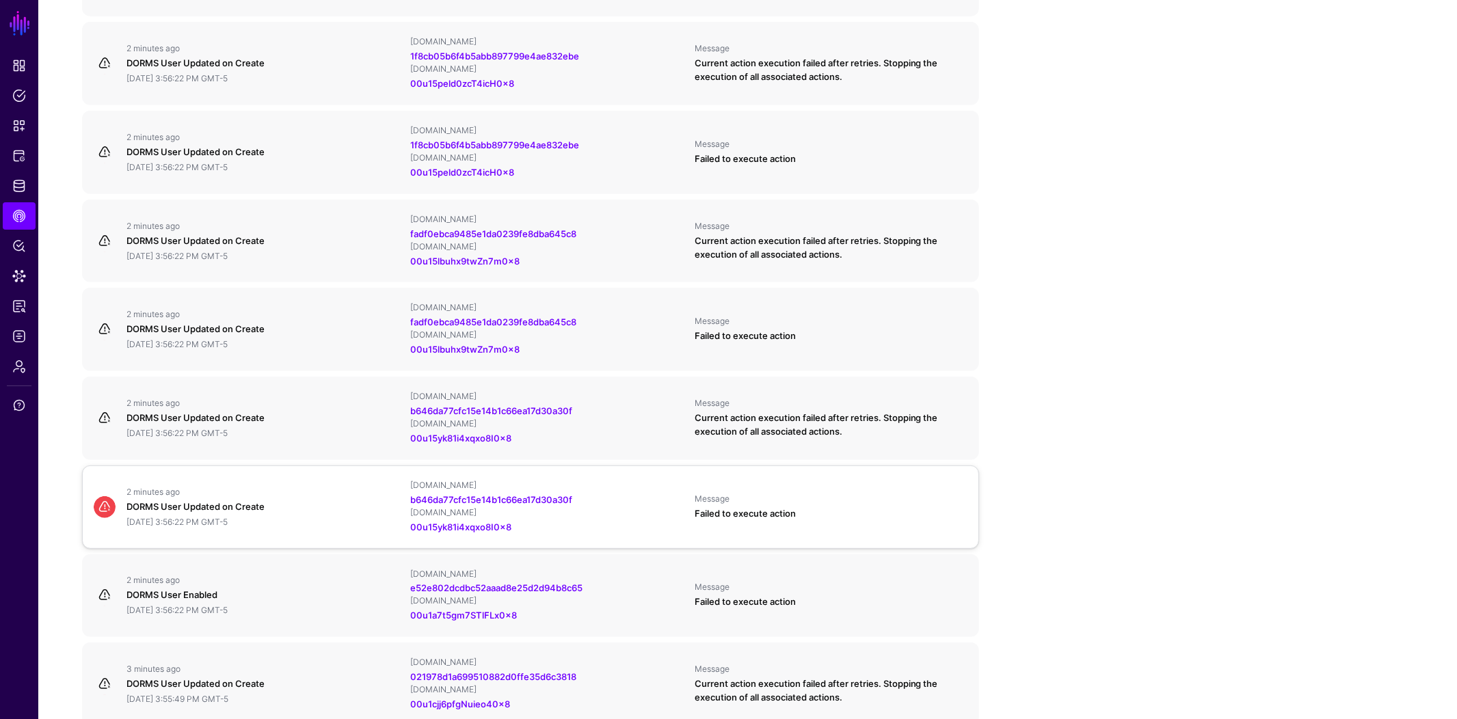
click at [164, 511] on div "DORMS User Updated on Create" at bounding box center [262, 507] width 273 height 14
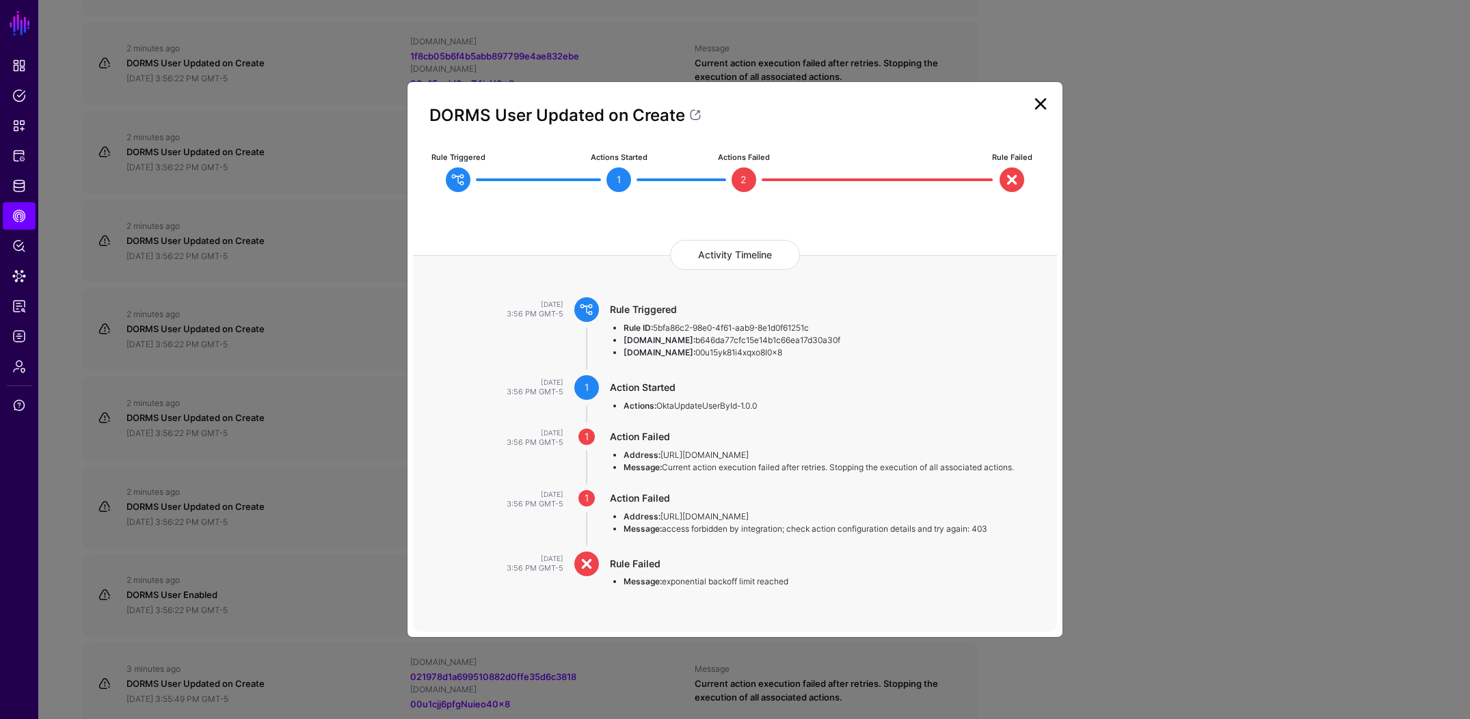
click at [197, 399] on ngb-modal-window "DORMS User Updated on Create Rule Triggered Actions Started 1 Actions Failed 2 …" at bounding box center [735, 359] width 1470 height 719
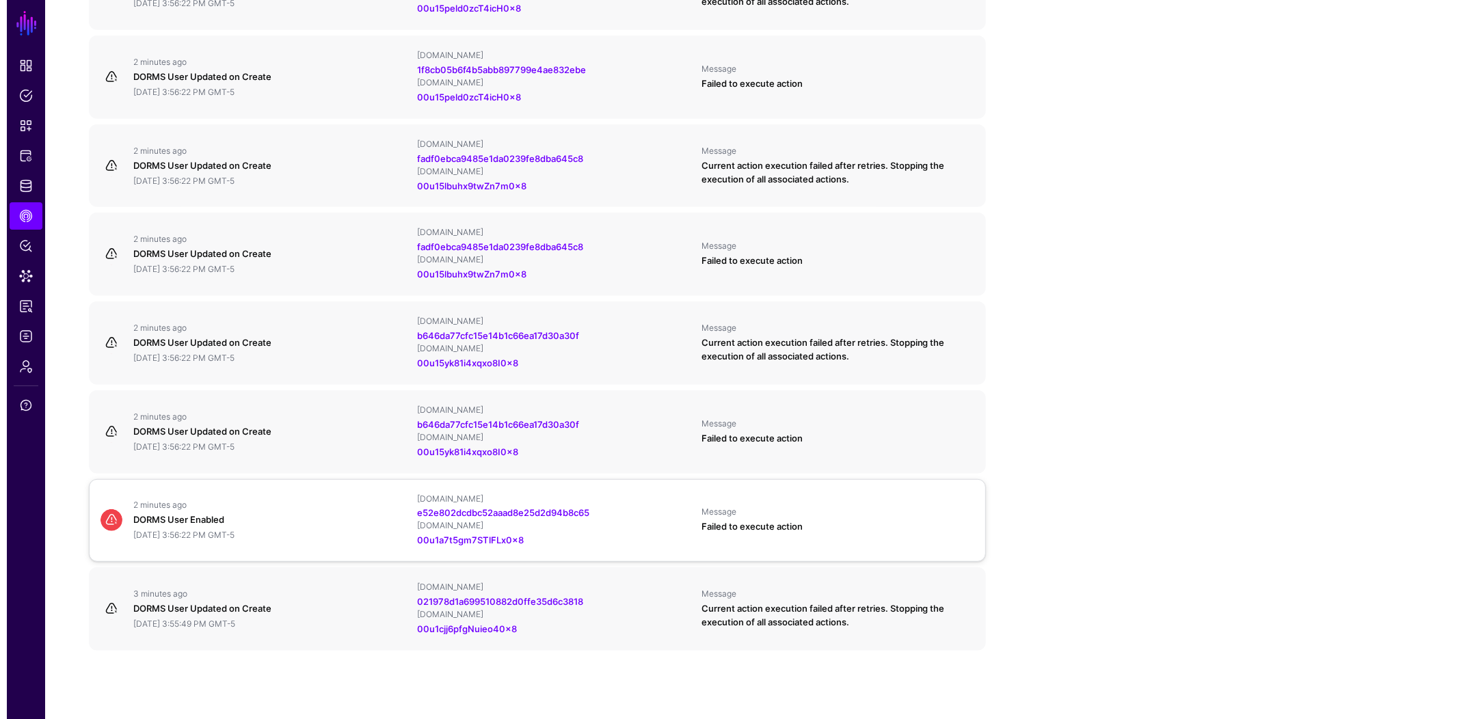
scroll to position [787, 0]
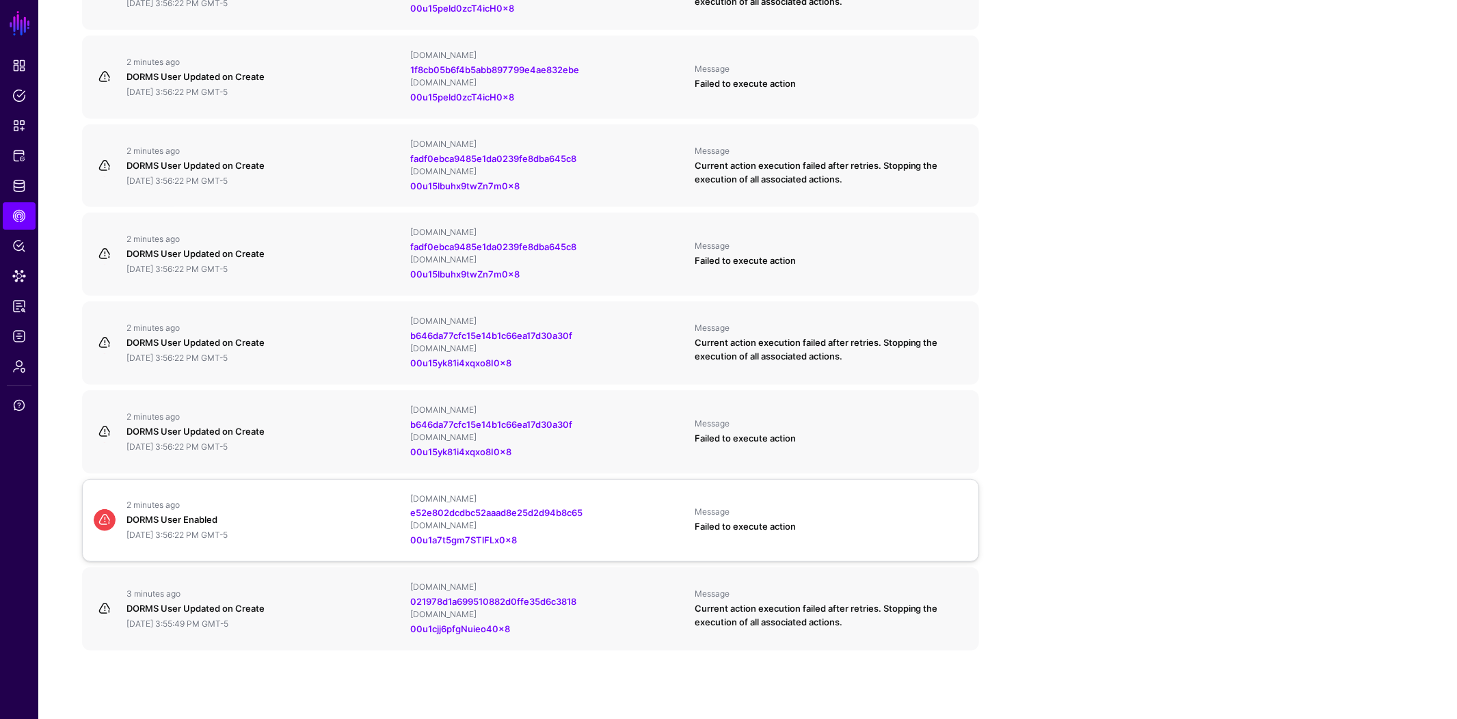
click at [199, 528] on div "2 minutes ago DORMS User Enabled September 26, 2025 at 3:56:22 PM GMT-5" at bounding box center [263, 520] width 284 height 41
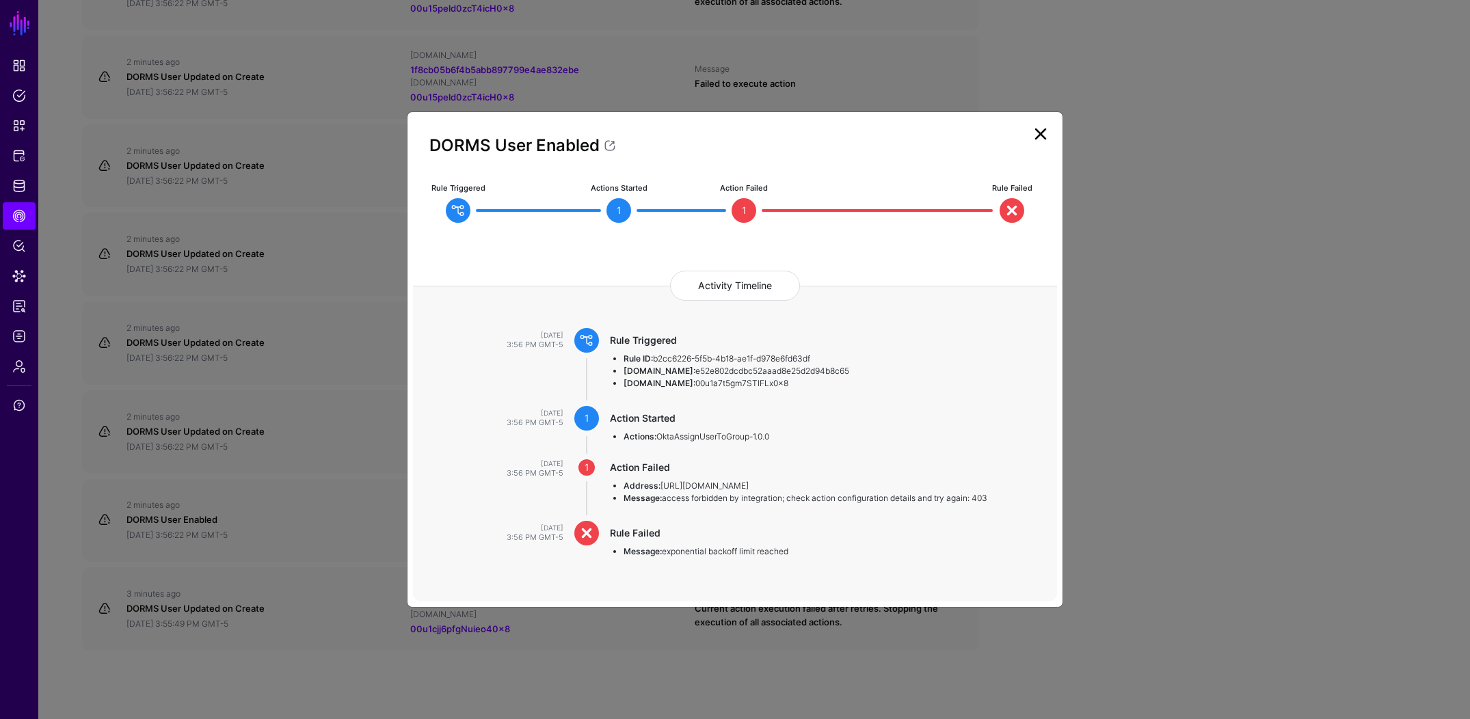
click at [281, 444] on ngb-modal-window "DORMS User Enabled Rule Triggered Actions Started 1 Action Failed 1 Rule Failed…" at bounding box center [735, 359] width 1470 height 719
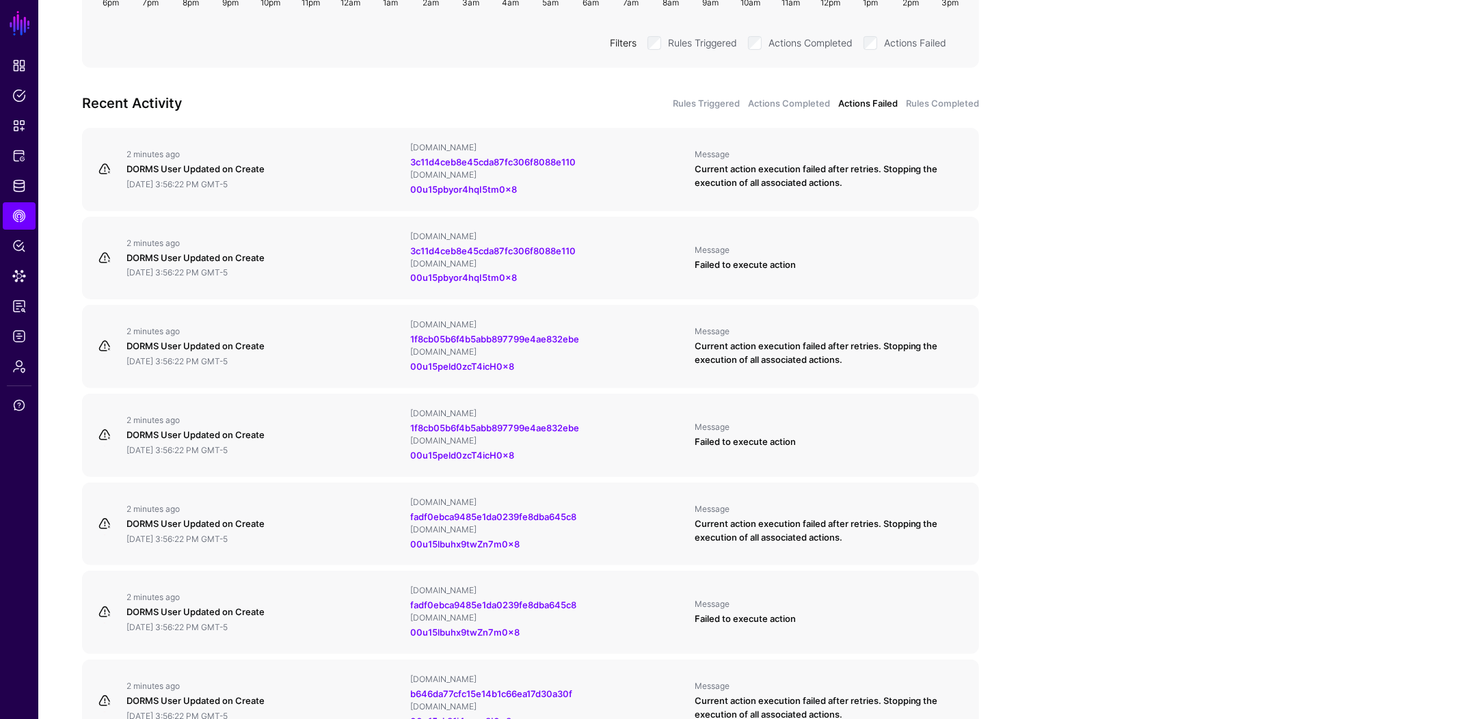
scroll to position [0, 0]
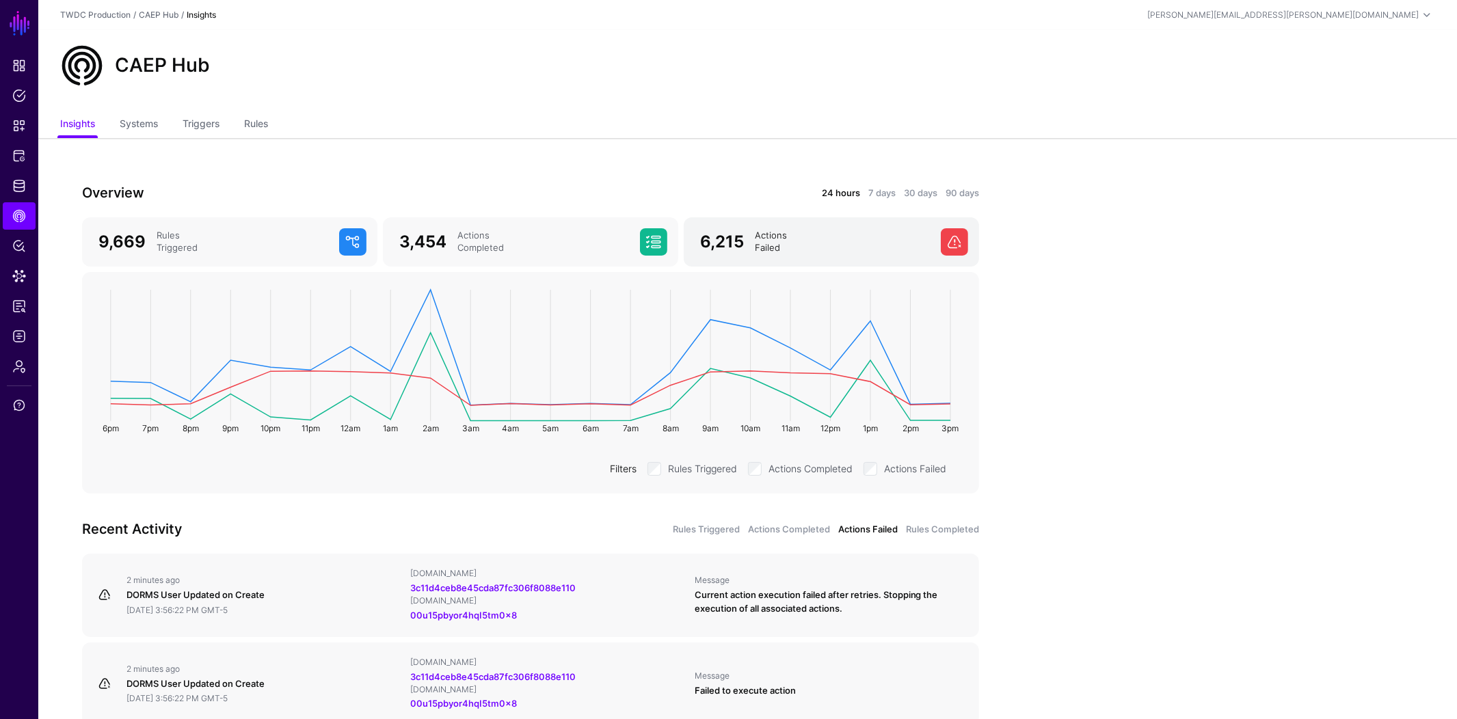
click at [948, 235] on span at bounding box center [954, 241] width 27 height 27
click at [873, 191] on link "7 days" at bounding box center [881, 194] width 27 height 14
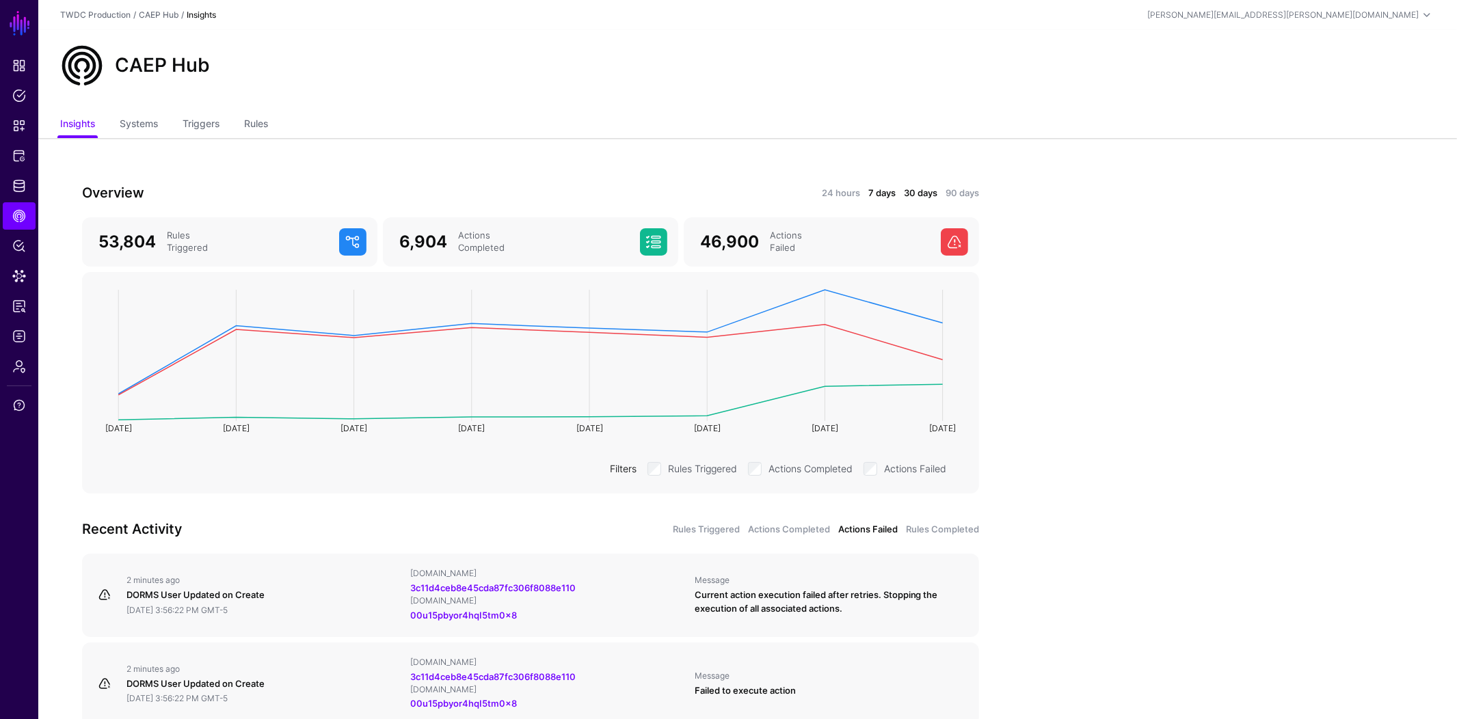
click at [914, 187] on link "30 days" at bounding box center [920, 194] width 33 height 14
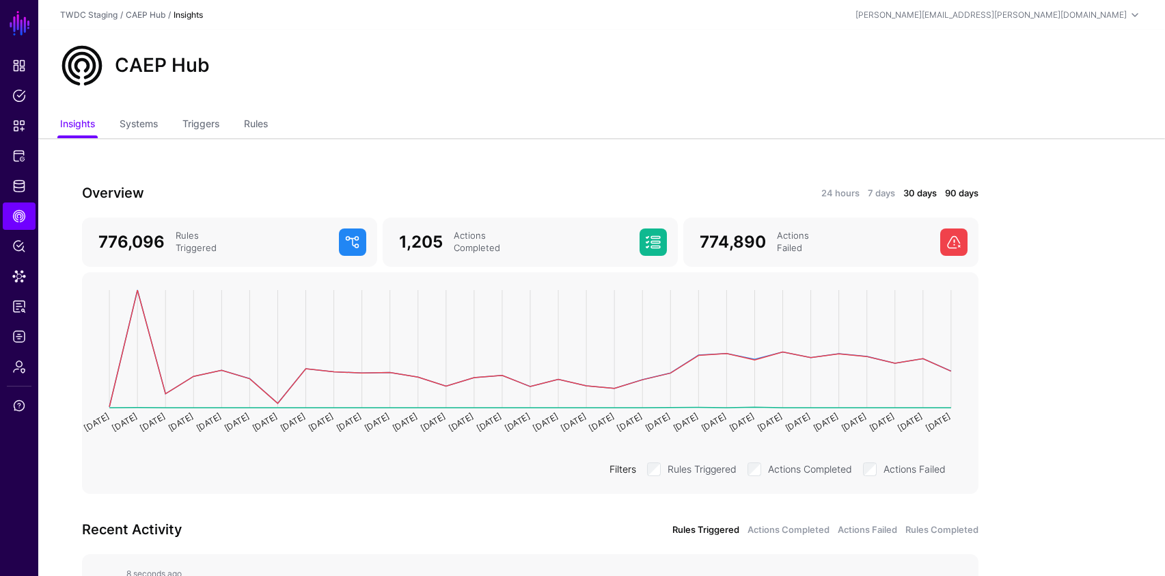
click at [950, 196] on link "90 days" at bounding box center [961, 194] width 33 height 14
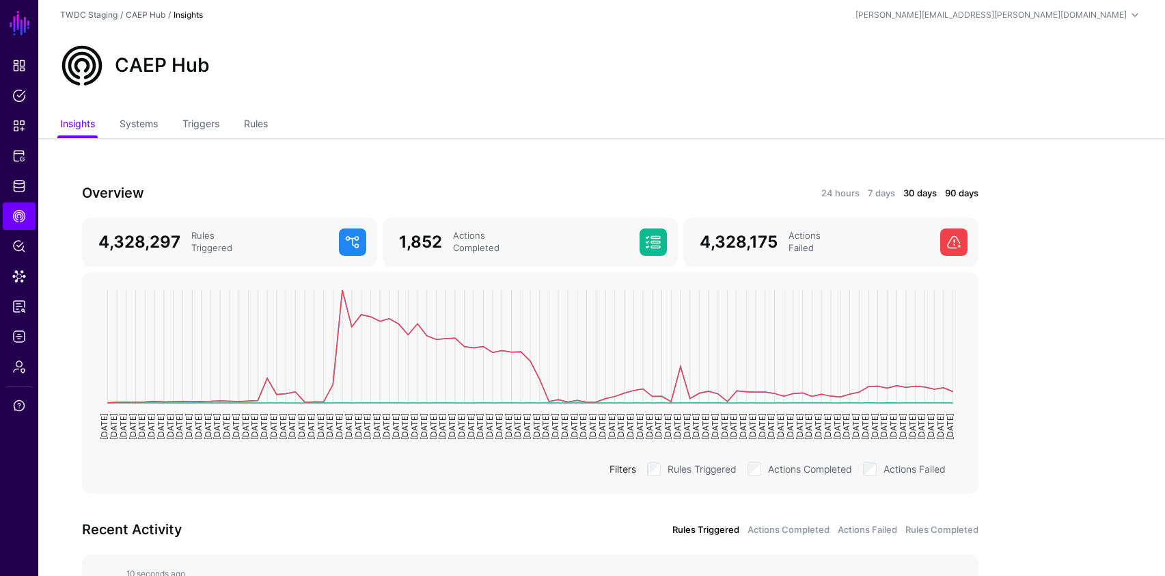
click at [921, 193] on link "30 days" at bounding box center [920, 194] width 33 height 14
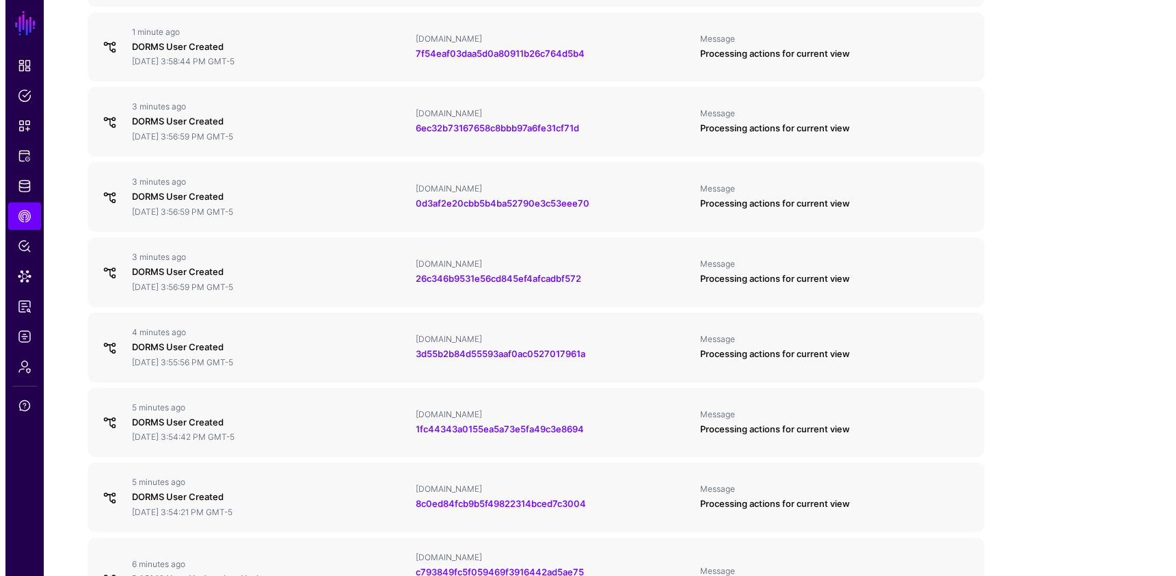
scroll to position [412, 0]
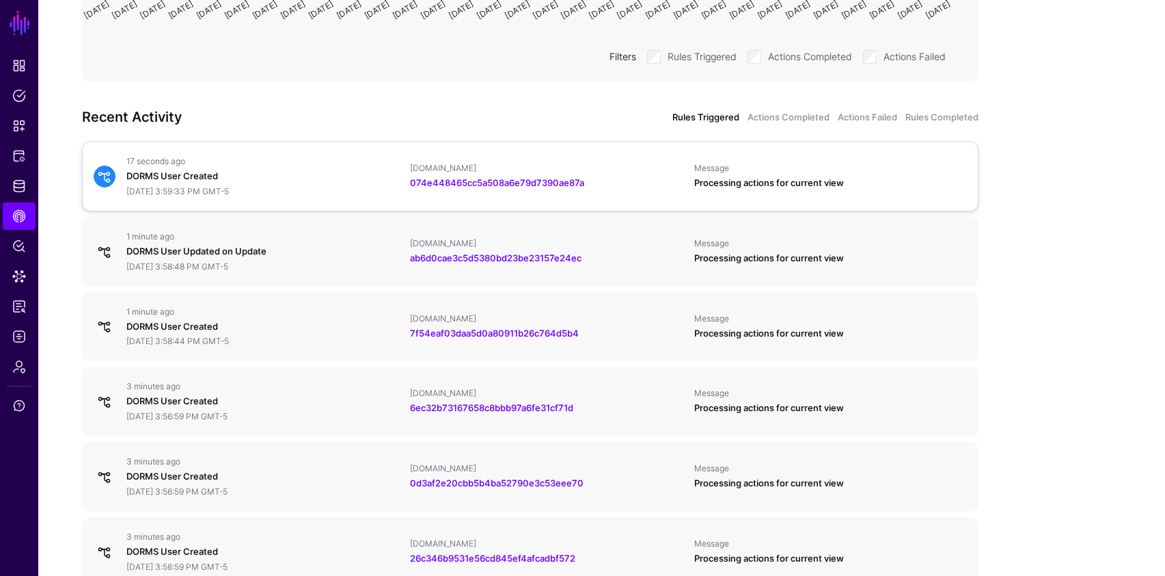
click at [166, 177] on div "DORMS User Created" at bounding box center [262, 177] width 273 height 14
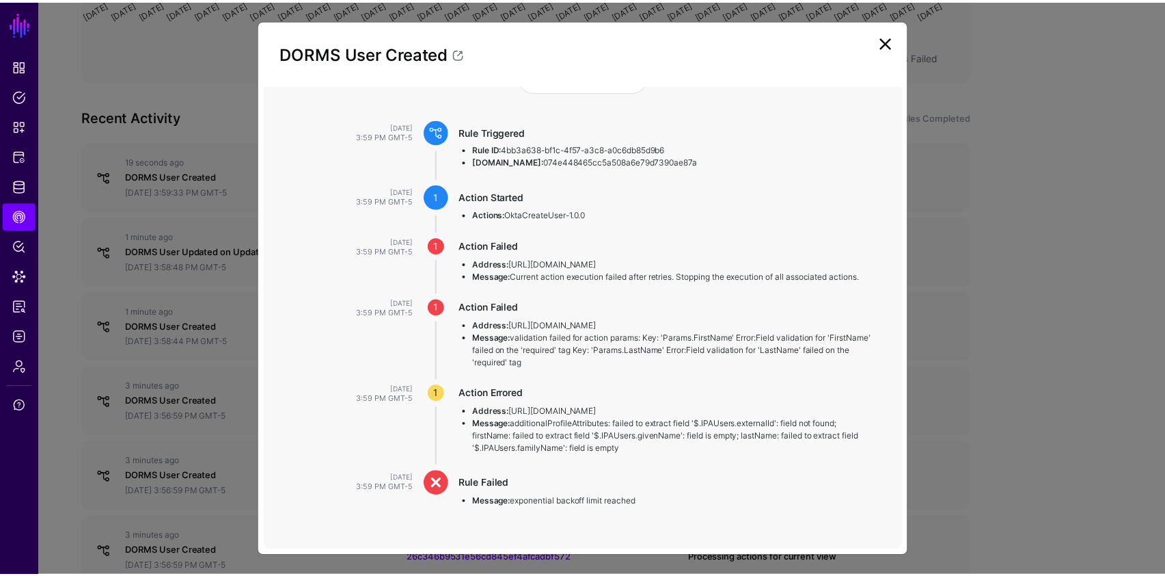
scroll to position [144, 0]
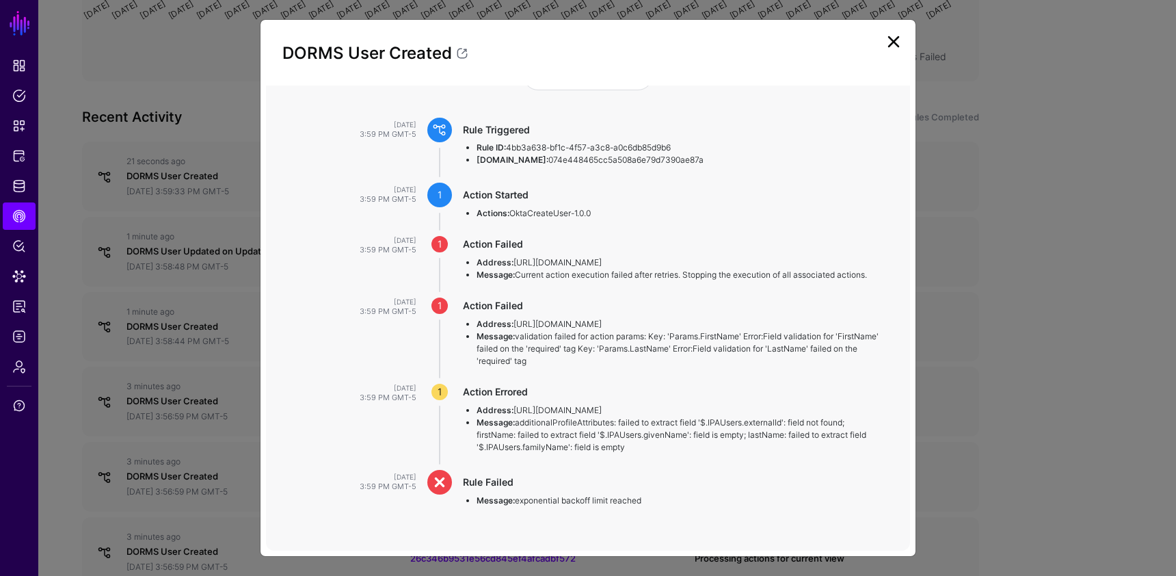
click at [887, 42] on link at bounding box center [893, 42] width 22 height 22
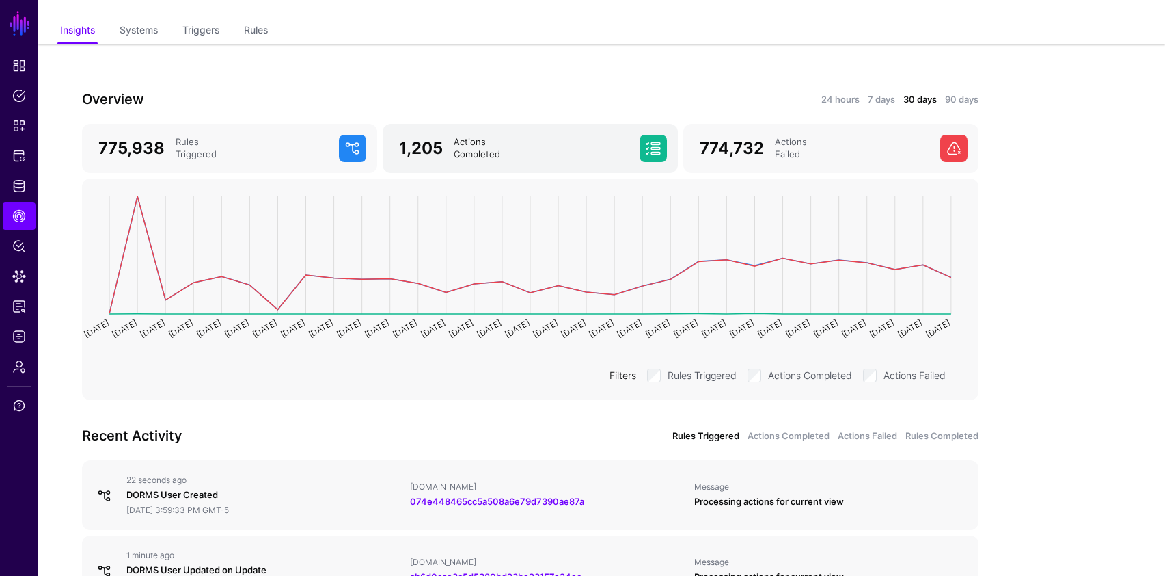
scroll to position [0, 0]
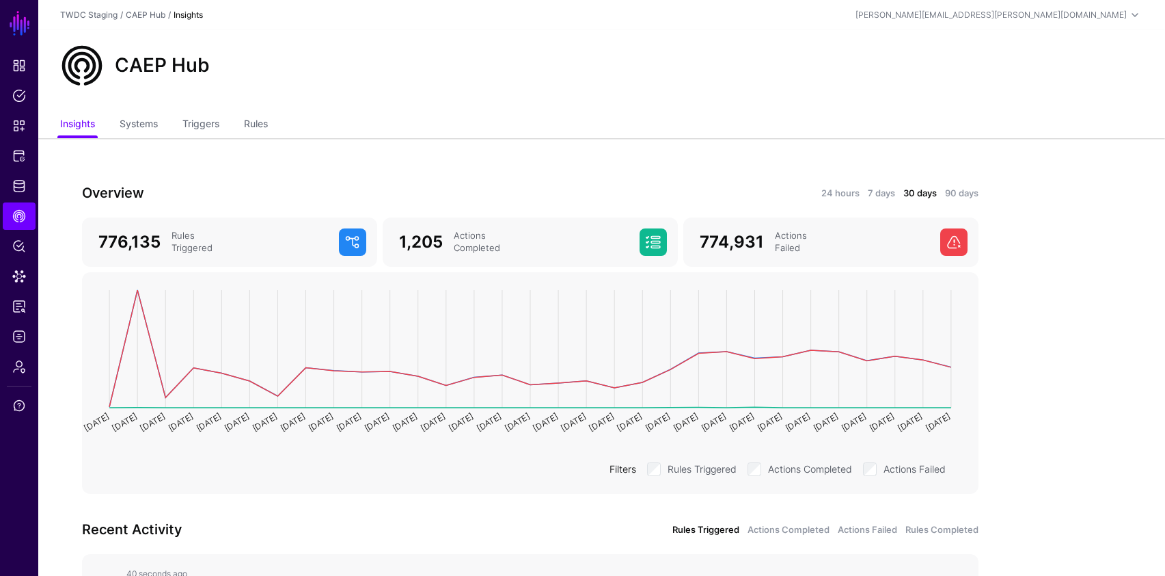
click at [628, 66] on div "CAEP Hub" at bounding box center [602, 66] width 1094 height 44
